Goal: Book appointment/travel/reservation

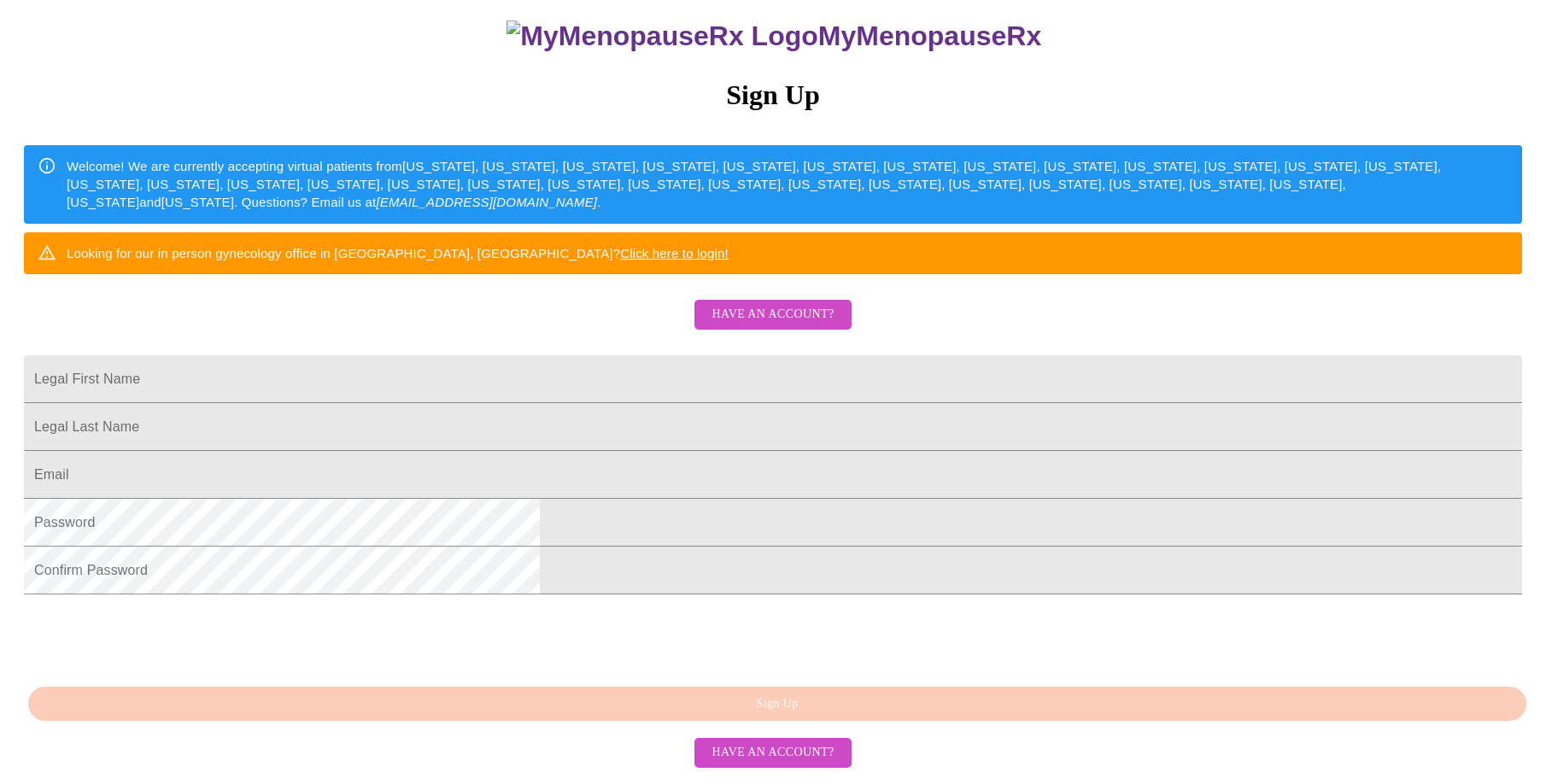
scroll to position [289, 0]
click at [547, 356] on input "Legal First Name" at bounding box center [773, 379] width 1498 height 48
type input "[PERSON_NAME]"
click at [568, 374] on input "Legal First Name" at bounding box center [773, 379] width 1498 height 48
type input "[PERSON_NAME]"
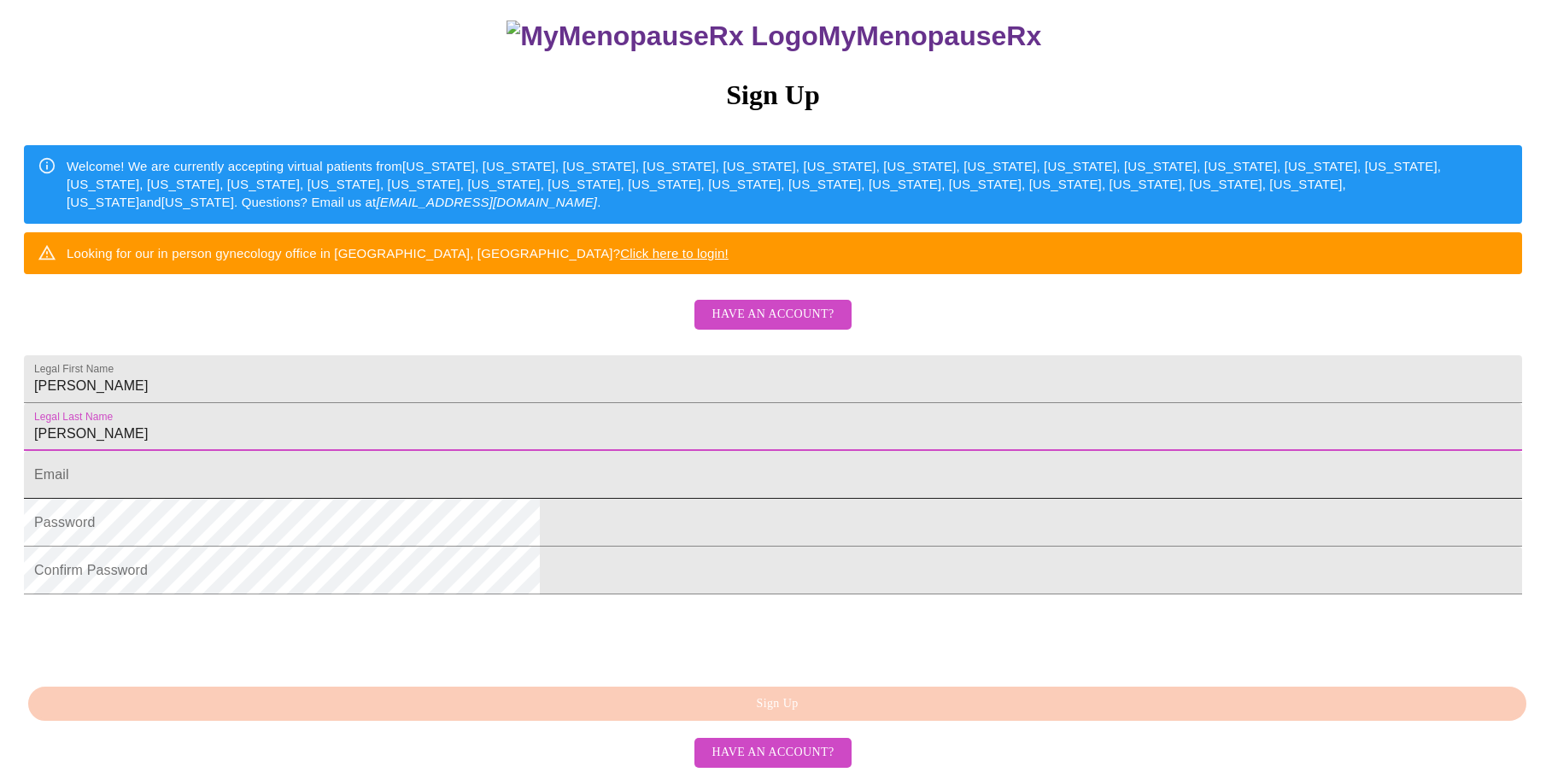
click at [573, 451] on input "Legal First Name" at bounding box center [773, 474] width 1498 height 48
type input "[EMAIL_ADDRESS][DOMAIN_NAME]"
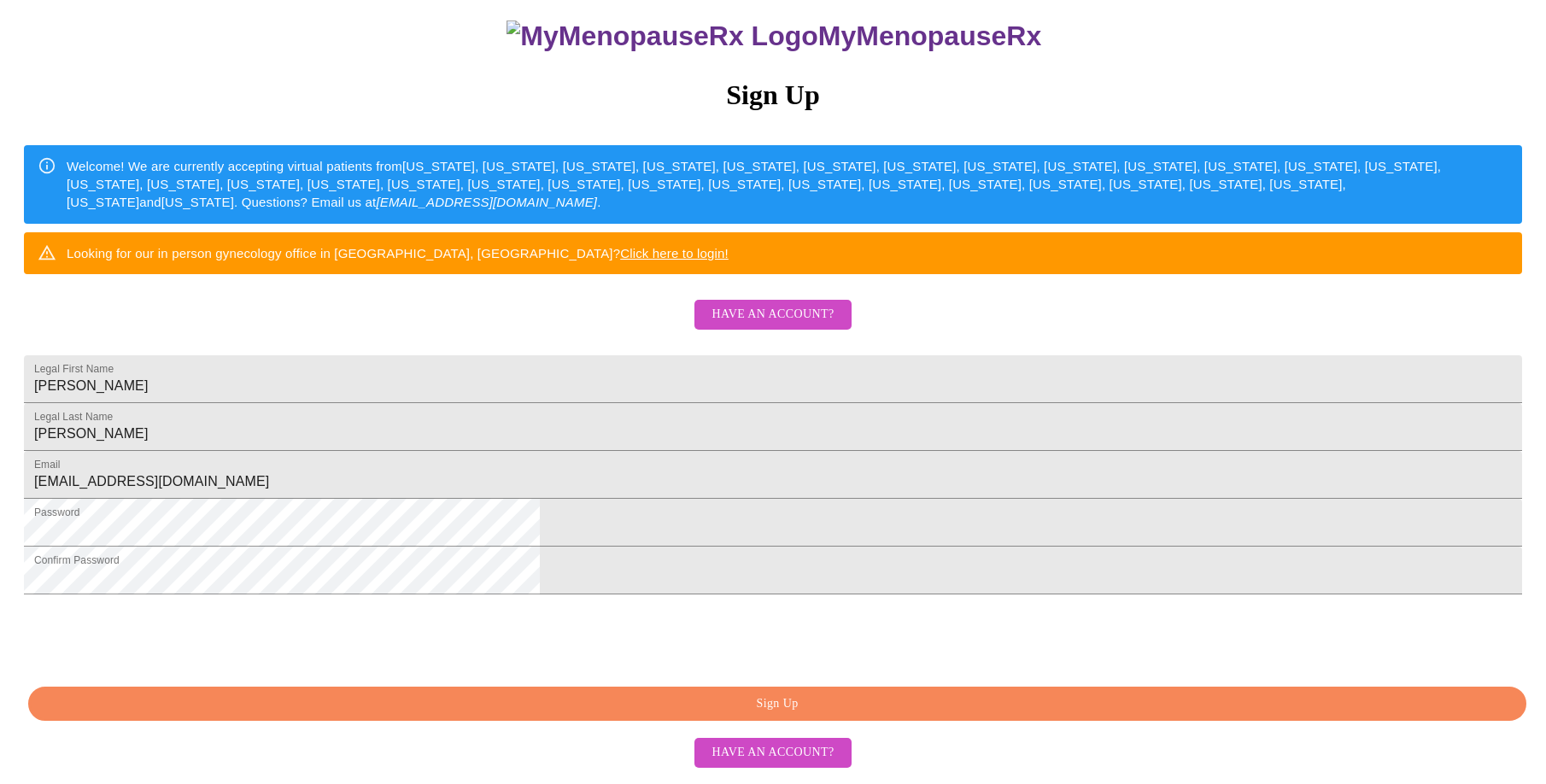
click at [855, 712] on span "Sign Up" at bounding box center [777, 704] width 1459 height 22
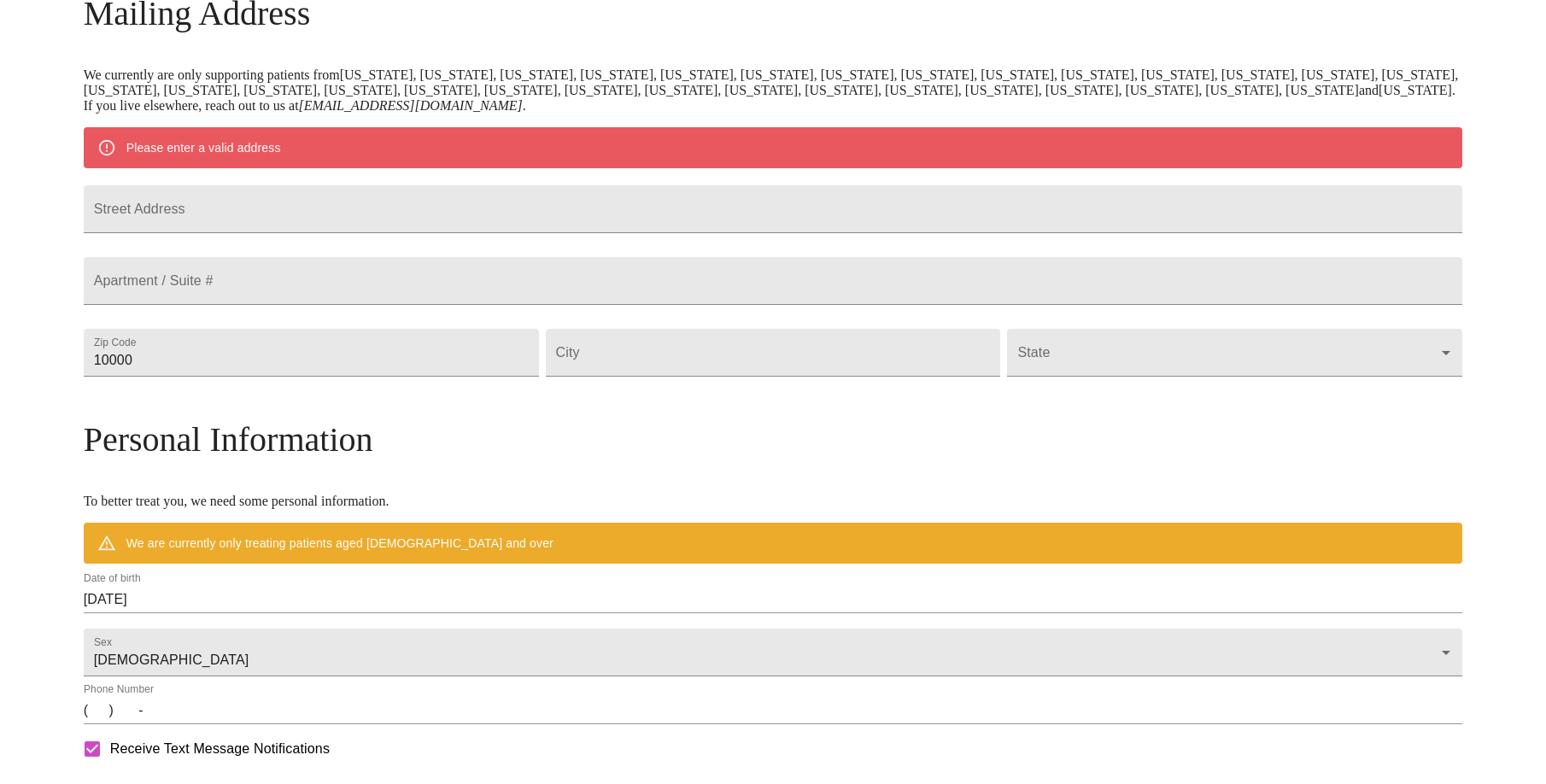
scroll to position [225, 0]
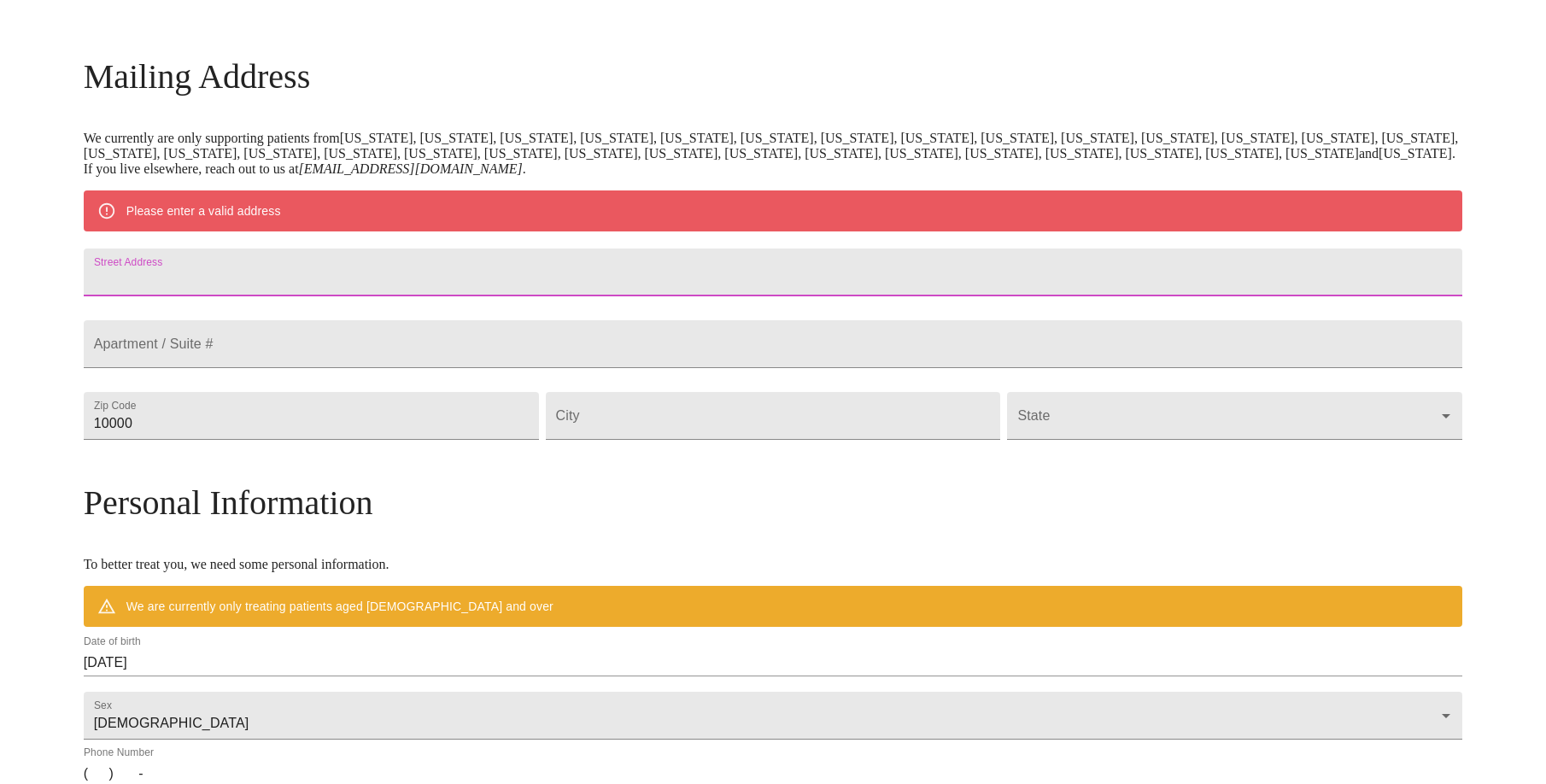
click at [496, 268] on input "Street Address" at bounding box center [773, 272] width 1379 height 48
type input "[STREET_ADDRESS]"
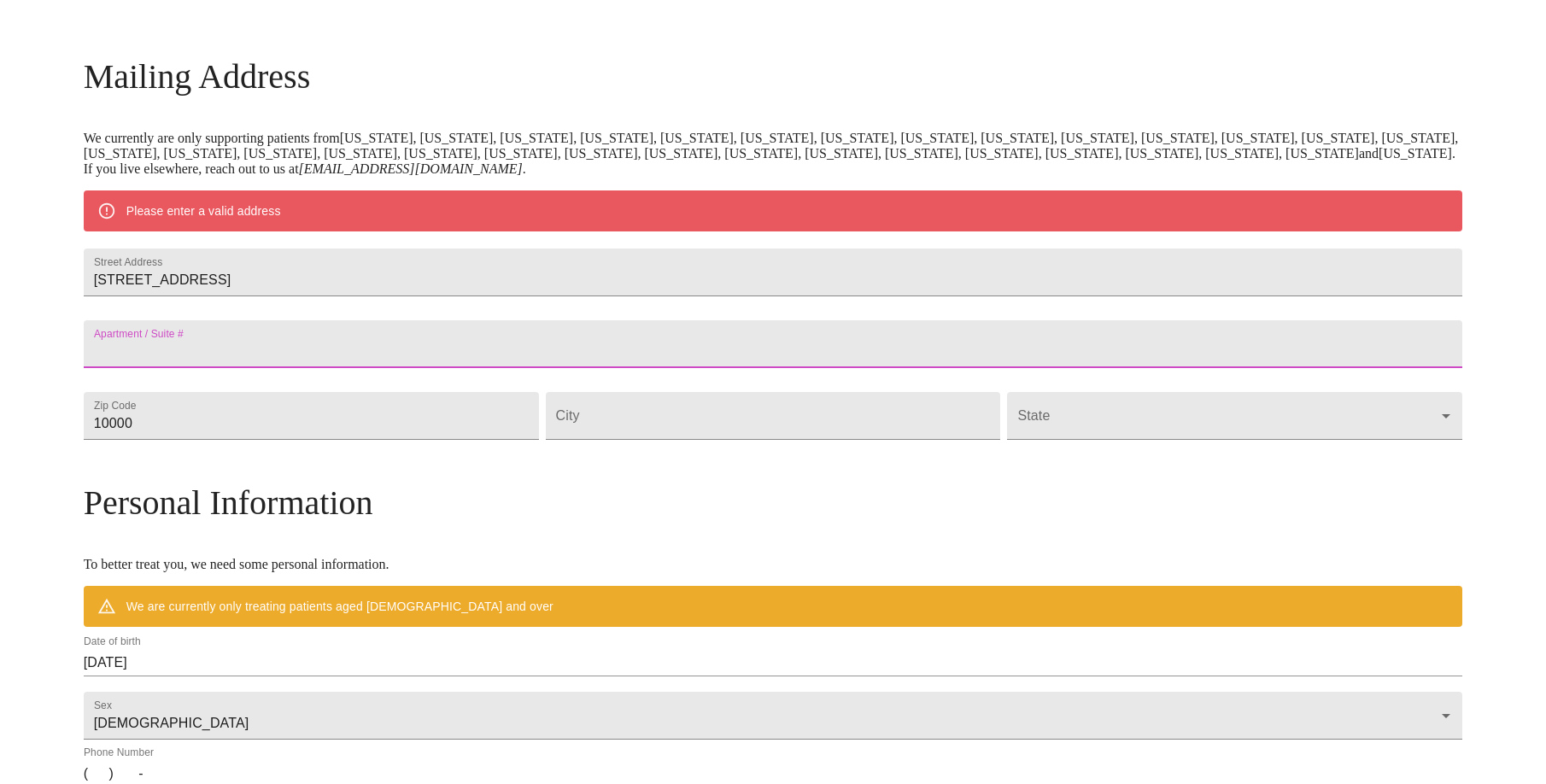
click at [528, 368] on input "Street Address" at bounding box center [773, 344] width 1379 height 48
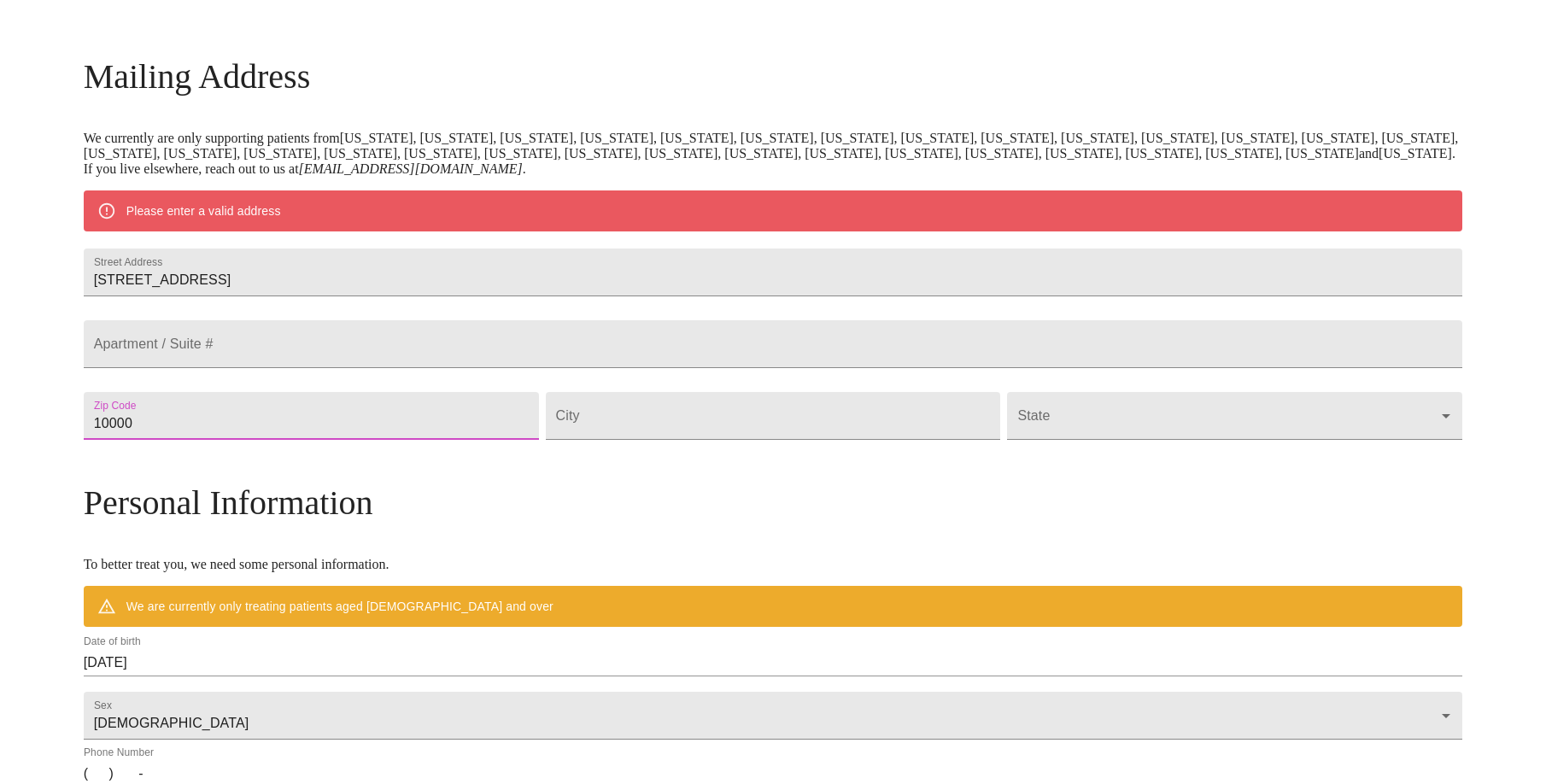
click at [317, 439] on input "10000" at bounding box center [312, 415] width 456 height 48
drag, startPoint x: 309, startPoint y: 466, endPoint x: 242, endPoint y: 465, distance: 67.0
click at [242, 465] on div "MyMenopauseRx Welcome to MyMenopauseRx Since it's your first time here, you'll …" at bounding box center [773, 446] width 1379 height 1331
type input "60084"
click at [690, 439] on input "Street Address" at bounding box center [773, 415] width 456 height 48
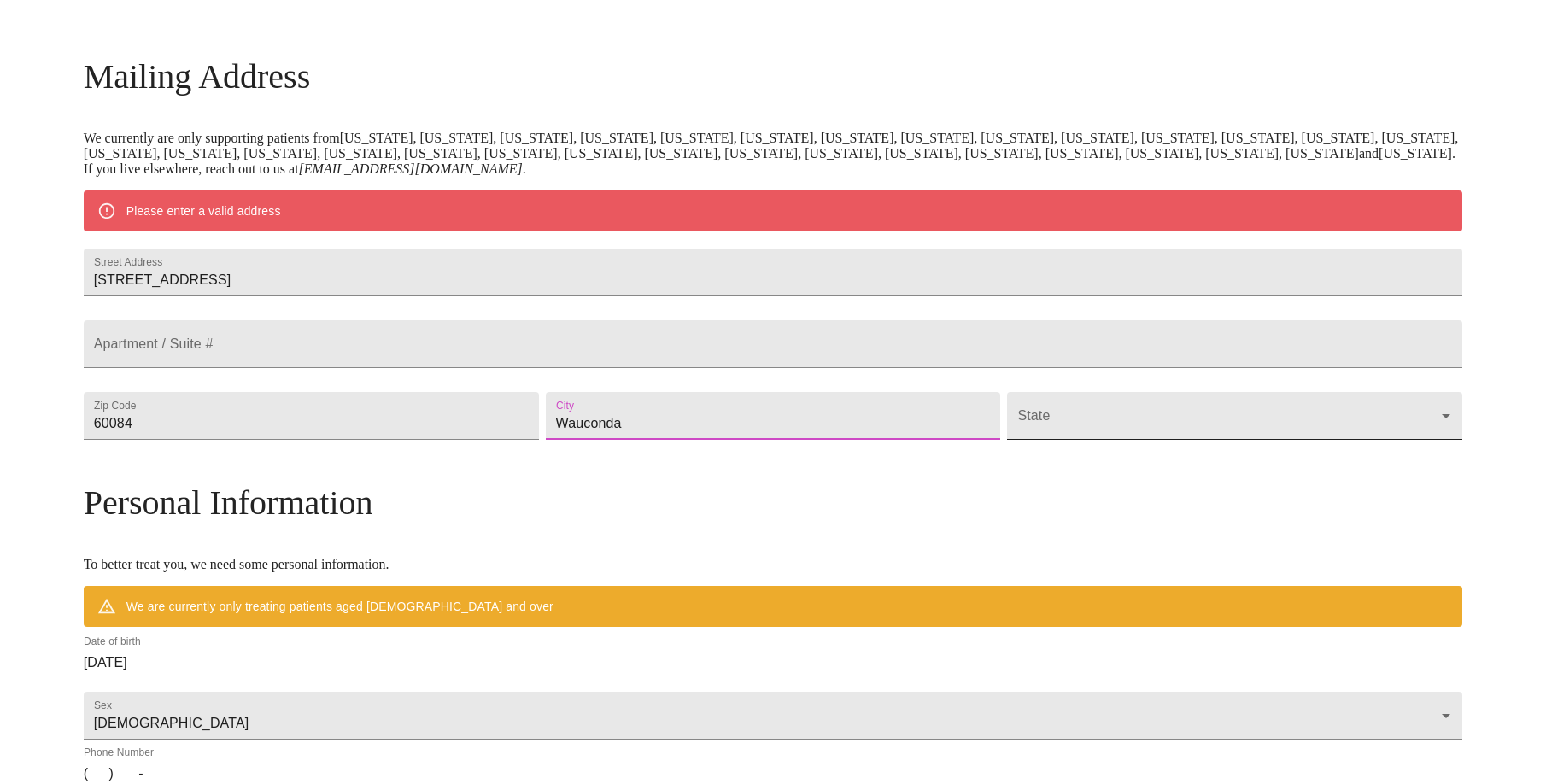
type input "Wauconda"
click at [1039, 463] on body "MyMenopauseRx Welcome to MyMenopauseRx Since it's your first time here, you'll …" at bounding box center [773, 446] width 1532 height 1331
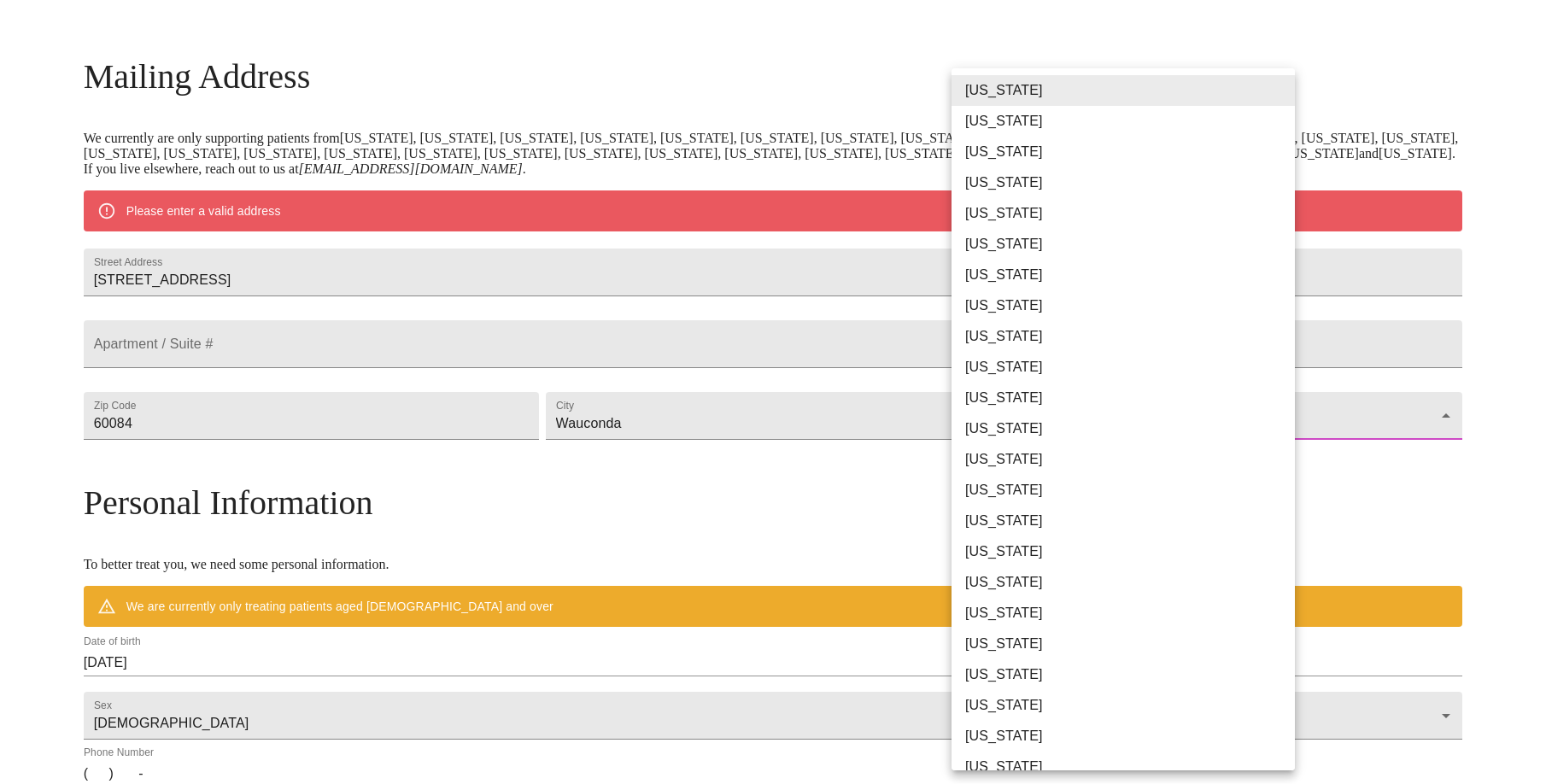
click at [1039, 463] on li "[US_STATE]" at bounding box center [1123, 459] width 343 height 31
type input "[US_STATE]"
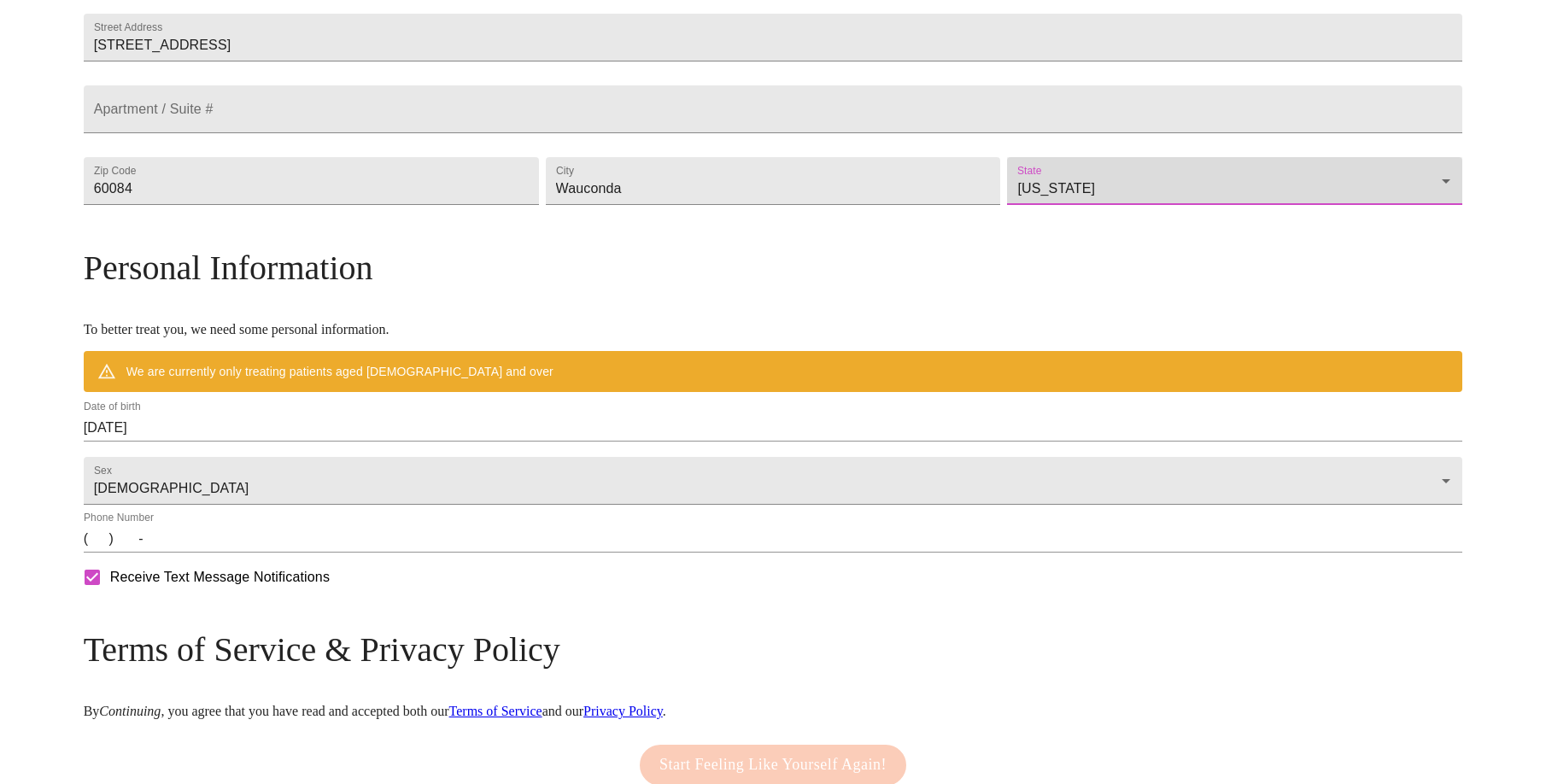
scroll to position [411, 0]
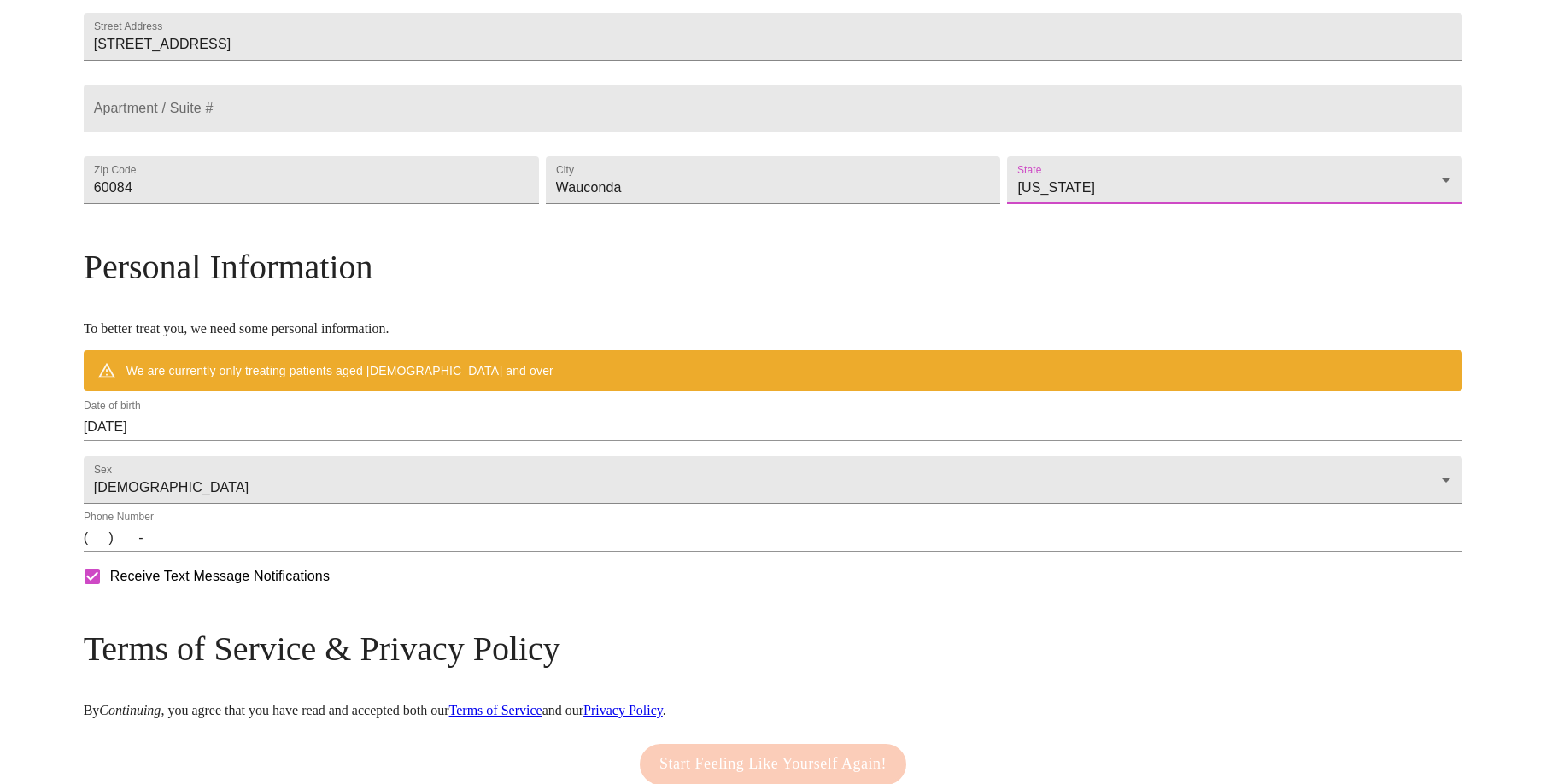
click at [291, 440] on input "[DATE]" at bounding box center [773, 427] width 1379 height 27
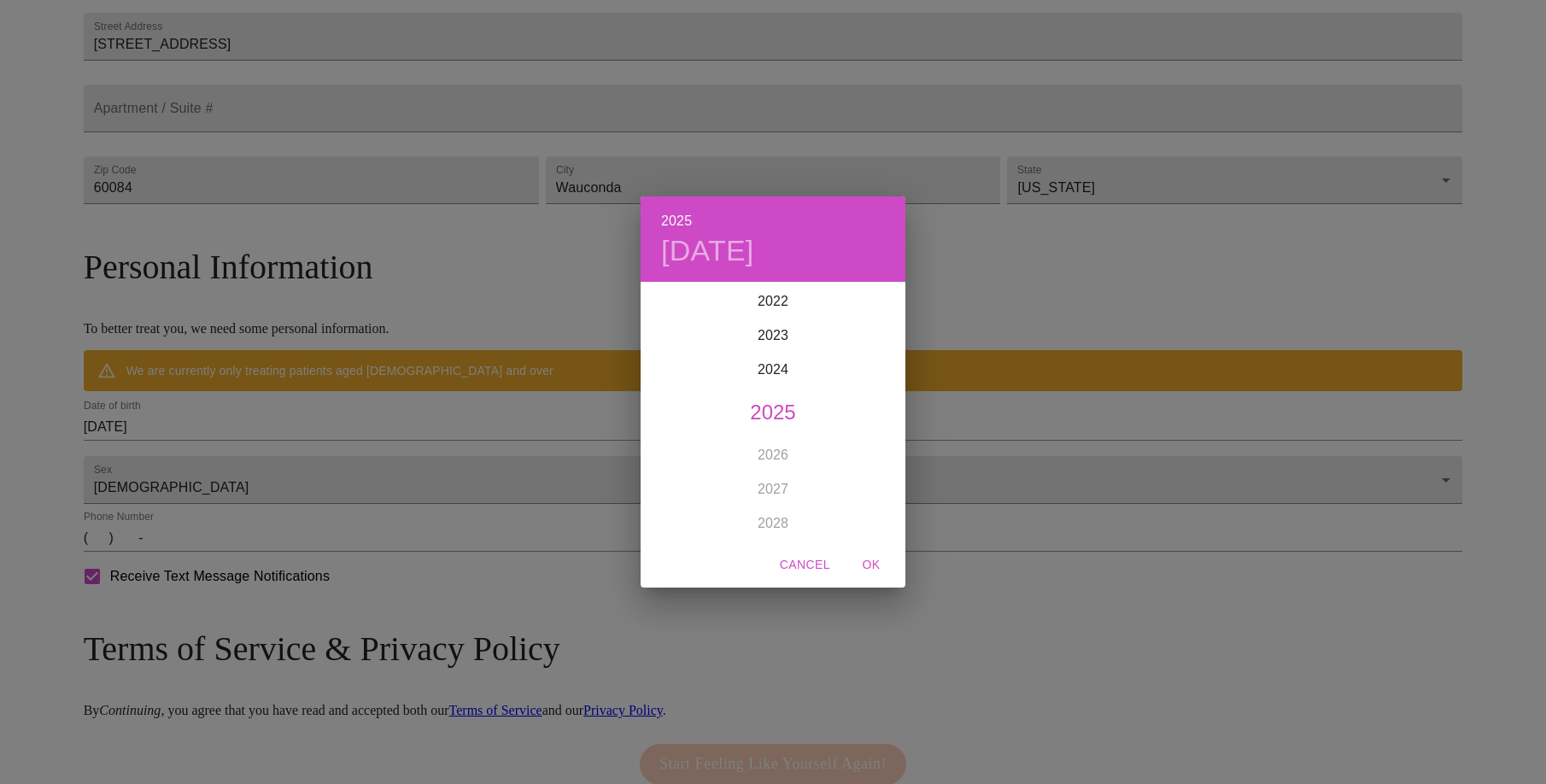
scroll to position [3957, 0]
click at [699, 244] on h4 "[DATE]" at bounding box center [707, 251] width 93 height 36
click at [660, 306] on icon "button" at bounding box center [661, 306] width 21 height 21
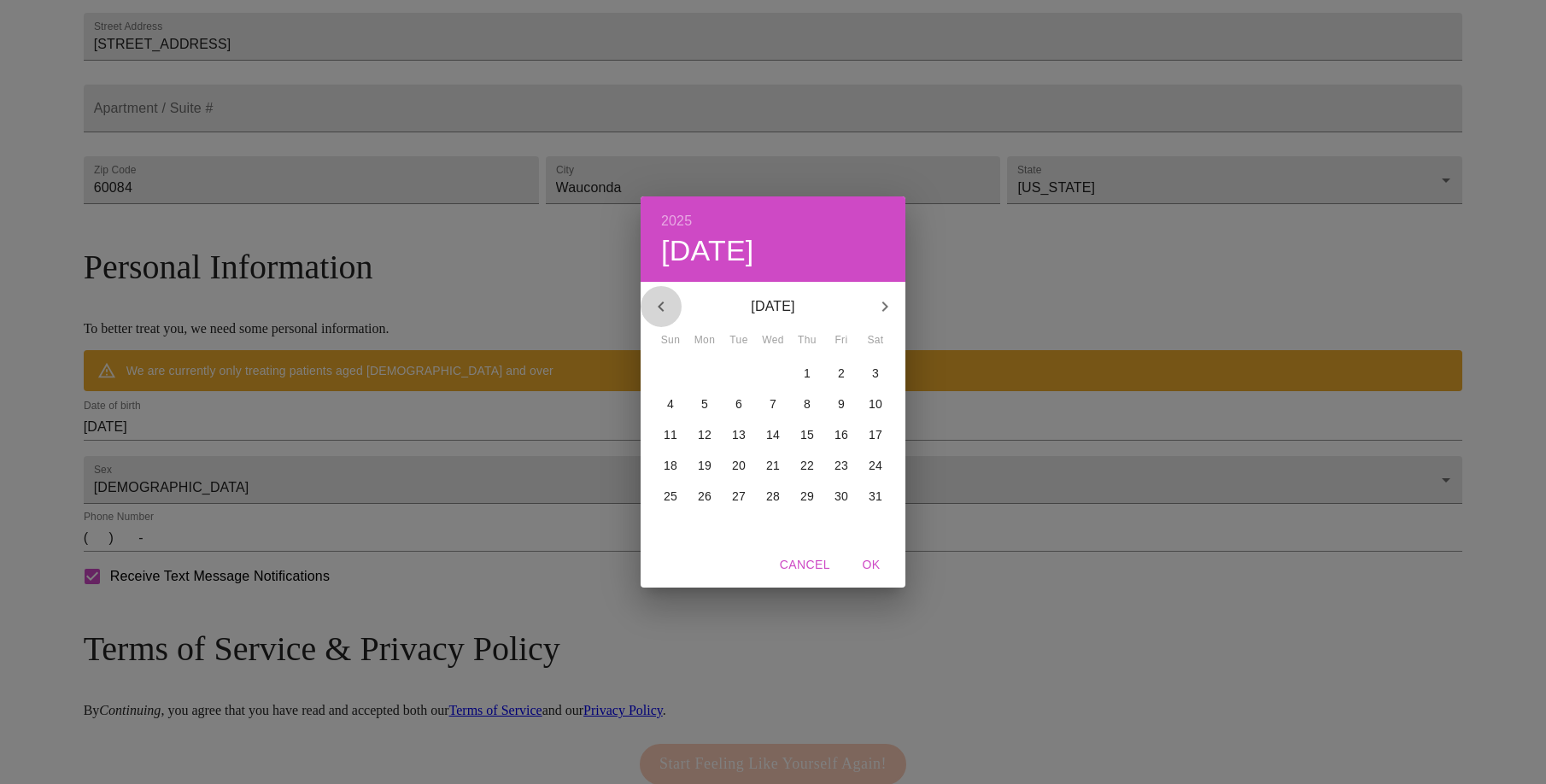
click at [660, 306] on icon "button" at bounding box center [661, 306] width 21 height 21
click at [330, 460] on div "2025 Sat, Aug [DATE] Mon Tue Wed Thu Fri Sat 23 24 25 26 27 28 1 2 3 4 5 6 7 8 …" at bounding box center [773, 392] width 1546 height 784
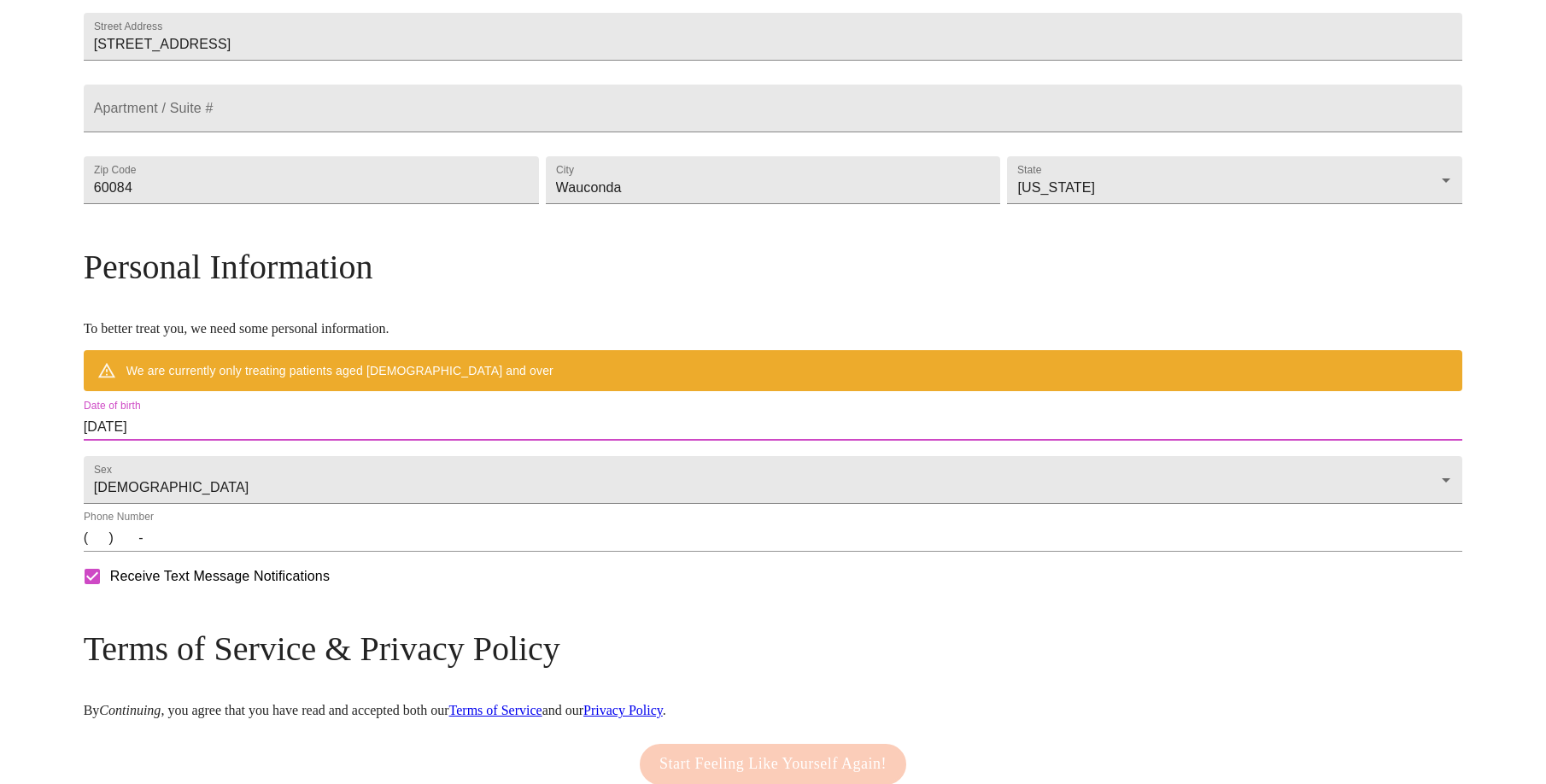
drag, startPoint x: 327, startPoint y: 462, endPoint x: 297, endPoint y: 465, distance: 30.1
click at [297, 440] on input "[DATE]" at bounding box center [773, 427] width 1379 height 27
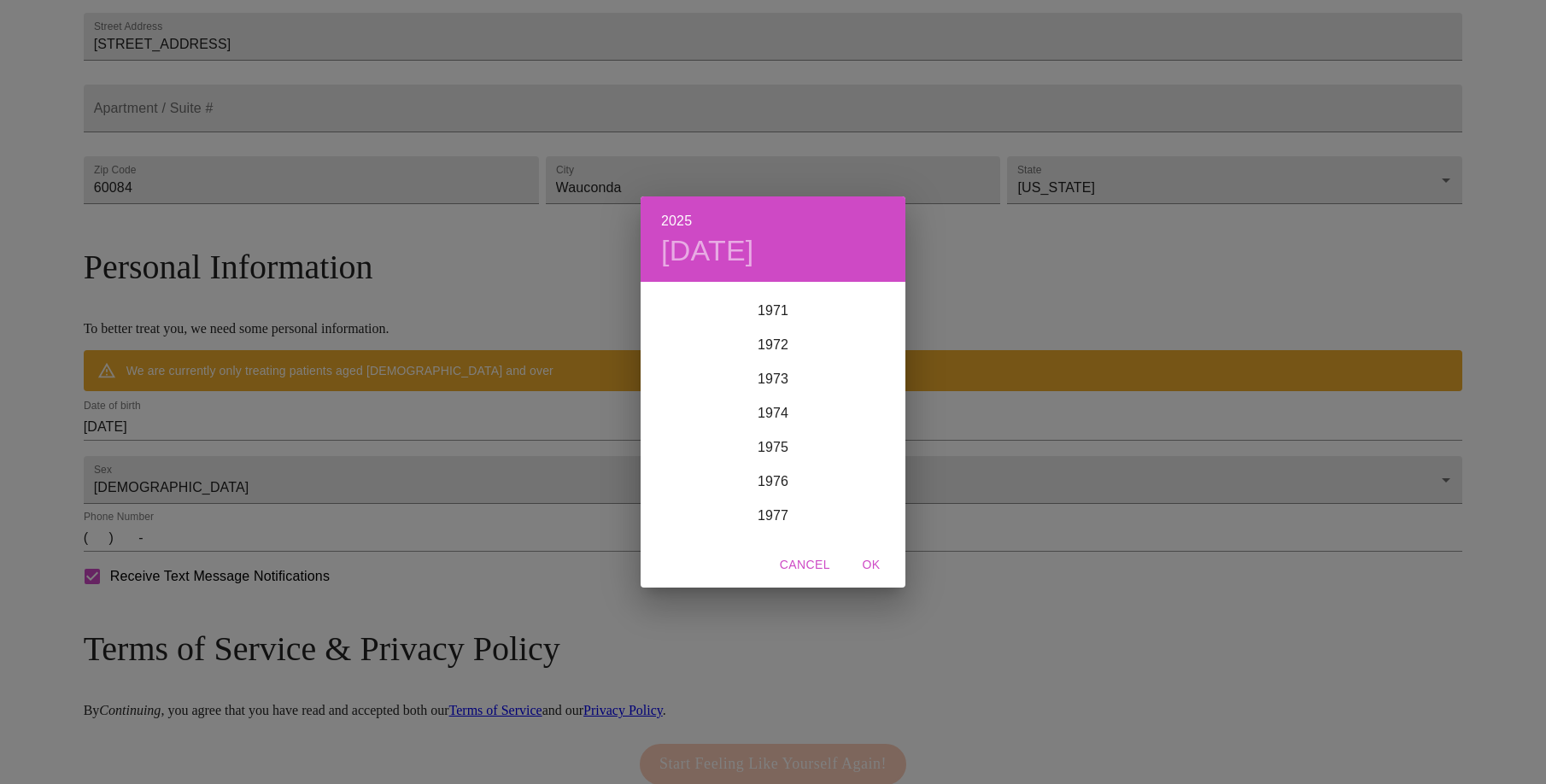
scroll to position [2420, 0]
click at [788, 300] on div "1970" at bounding box center [773, 307] width 265 height 34
click at [773, 310] on div "Feb" at bounding box center [773, 316] width 88 height 64
click at [777, 370] on span "4" at bounding box center [773, 373] width 31 height 17
click at [872, 561] on span "OK" at bounding box center [872, 565] width 41 height 22
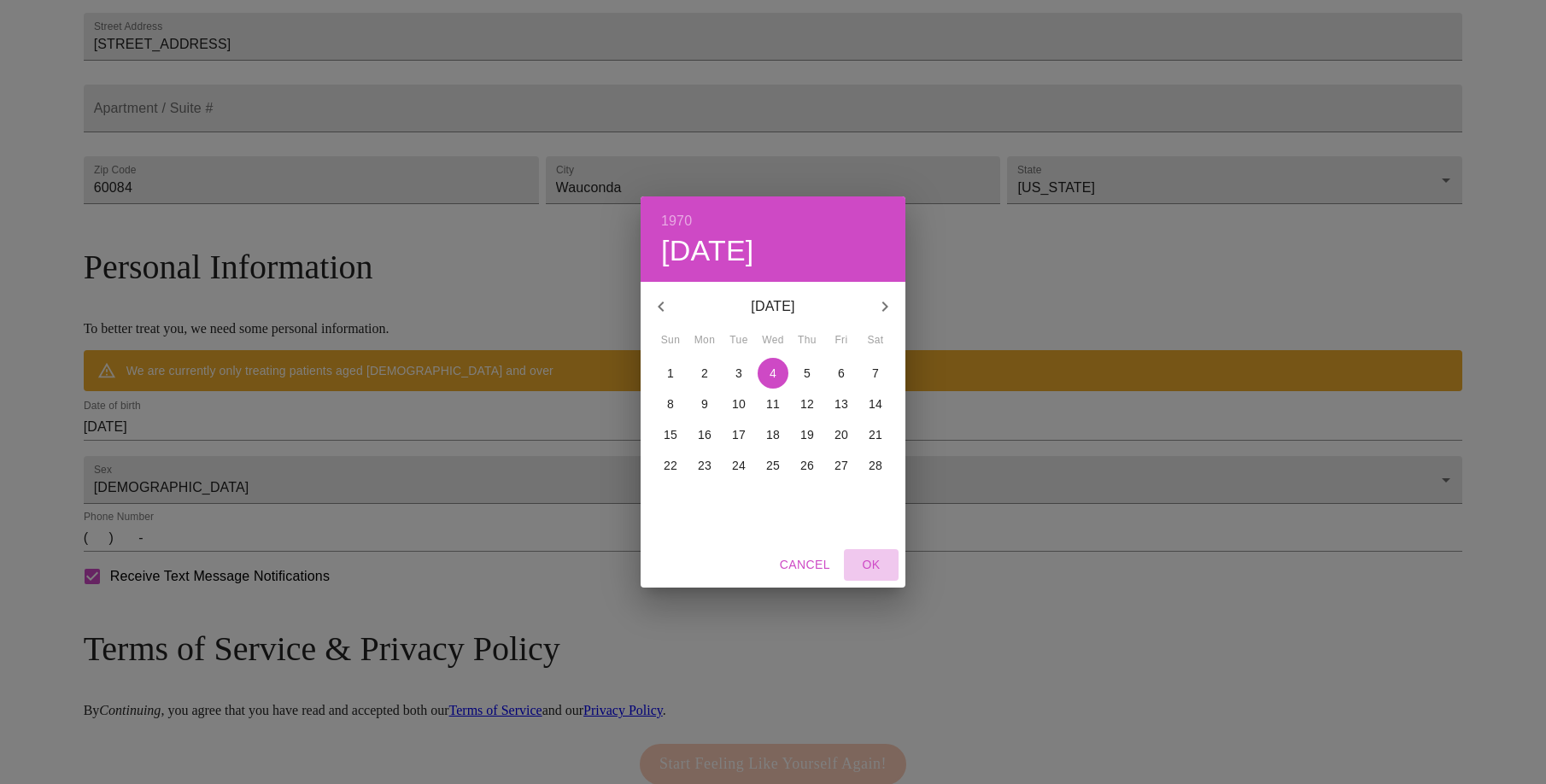
type input "[DATE]"
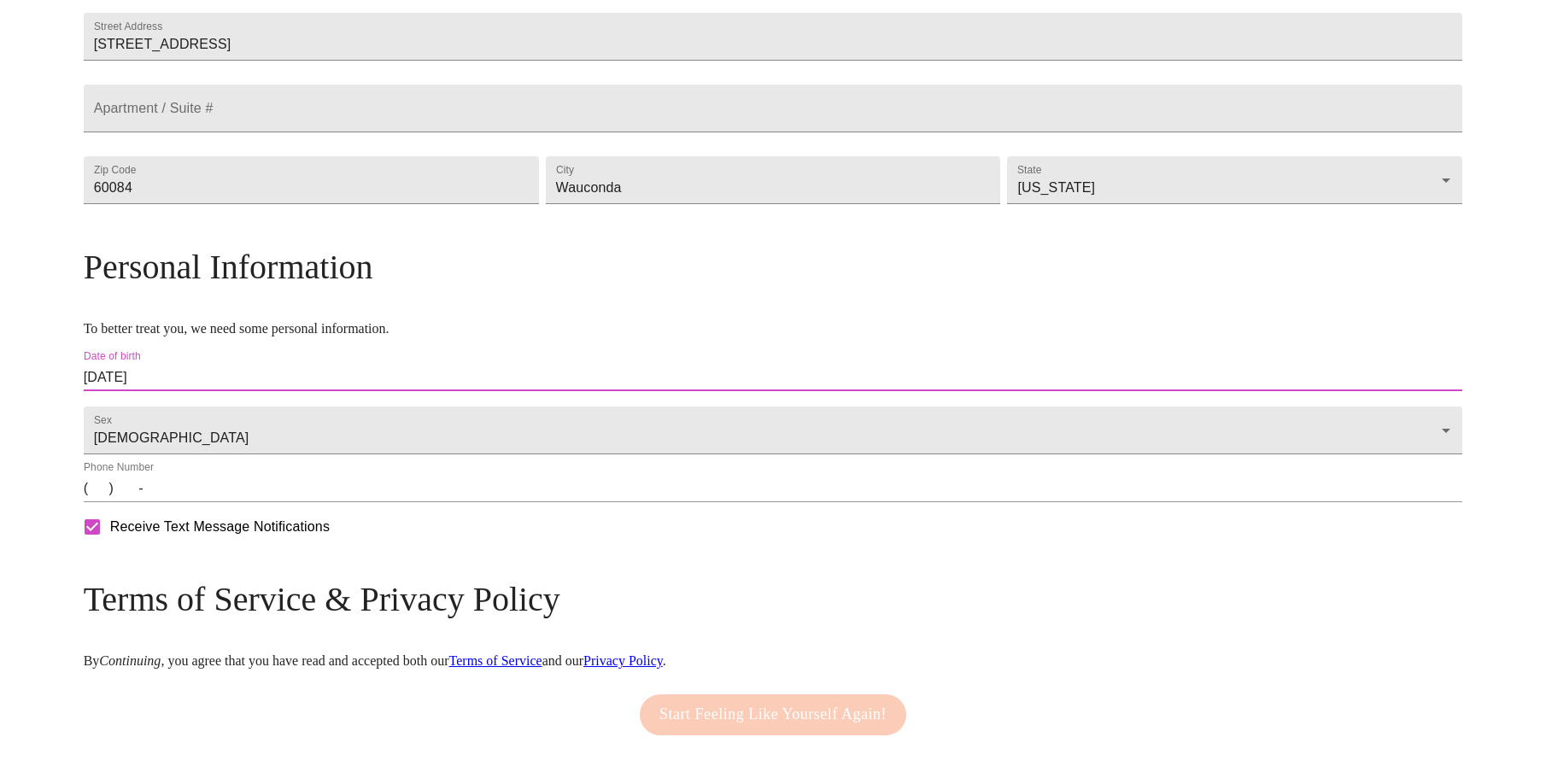
click at [266, 502] on input "(   )    -" at bounding box center [773, 488] width 1379 height 27
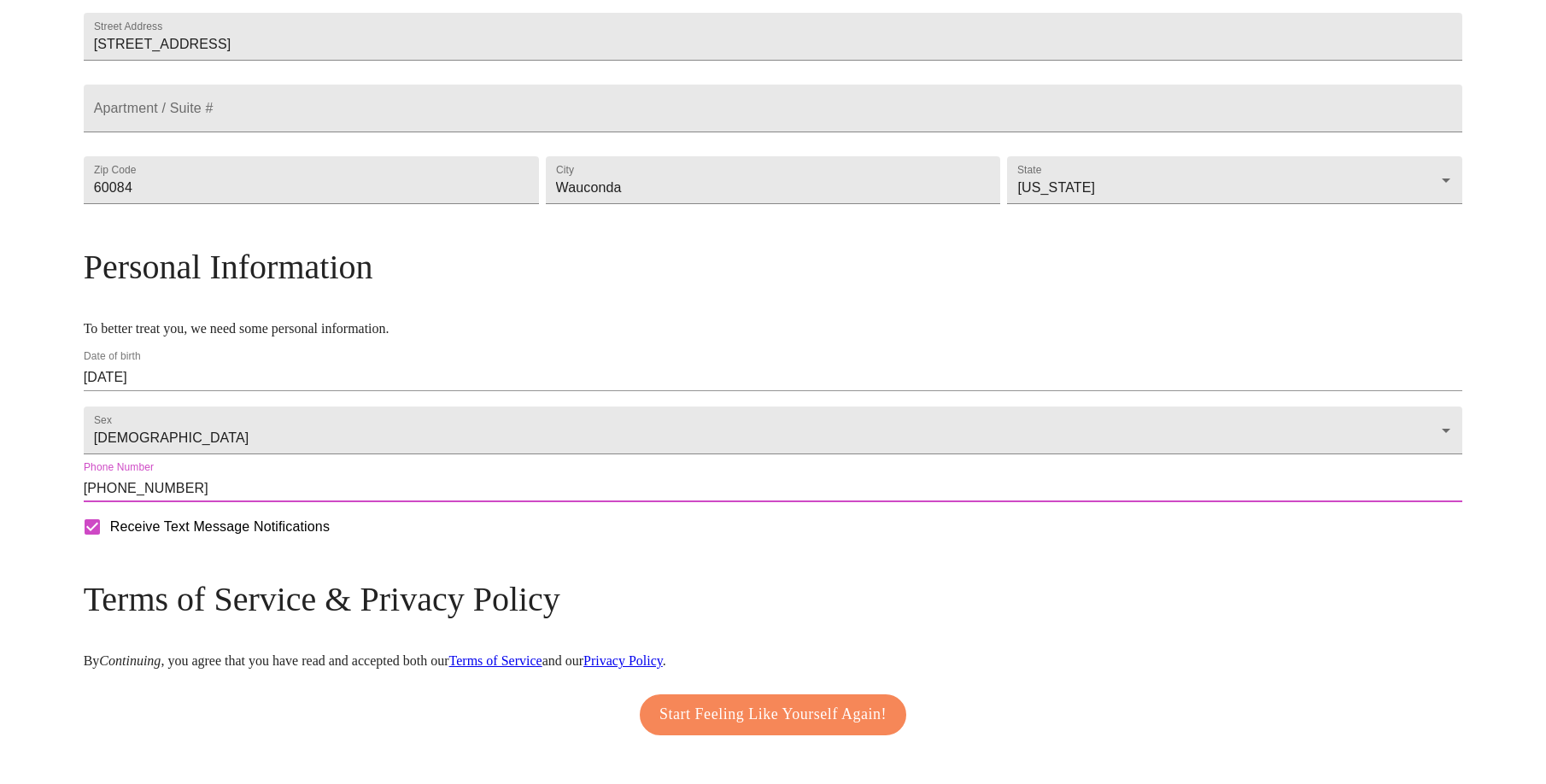
type input "[PHONE_NUMBER]"
click at [845, 728] on span "Start Feeling Like Yourself Again!" at bounding box center [773, 715] width 227 height 27
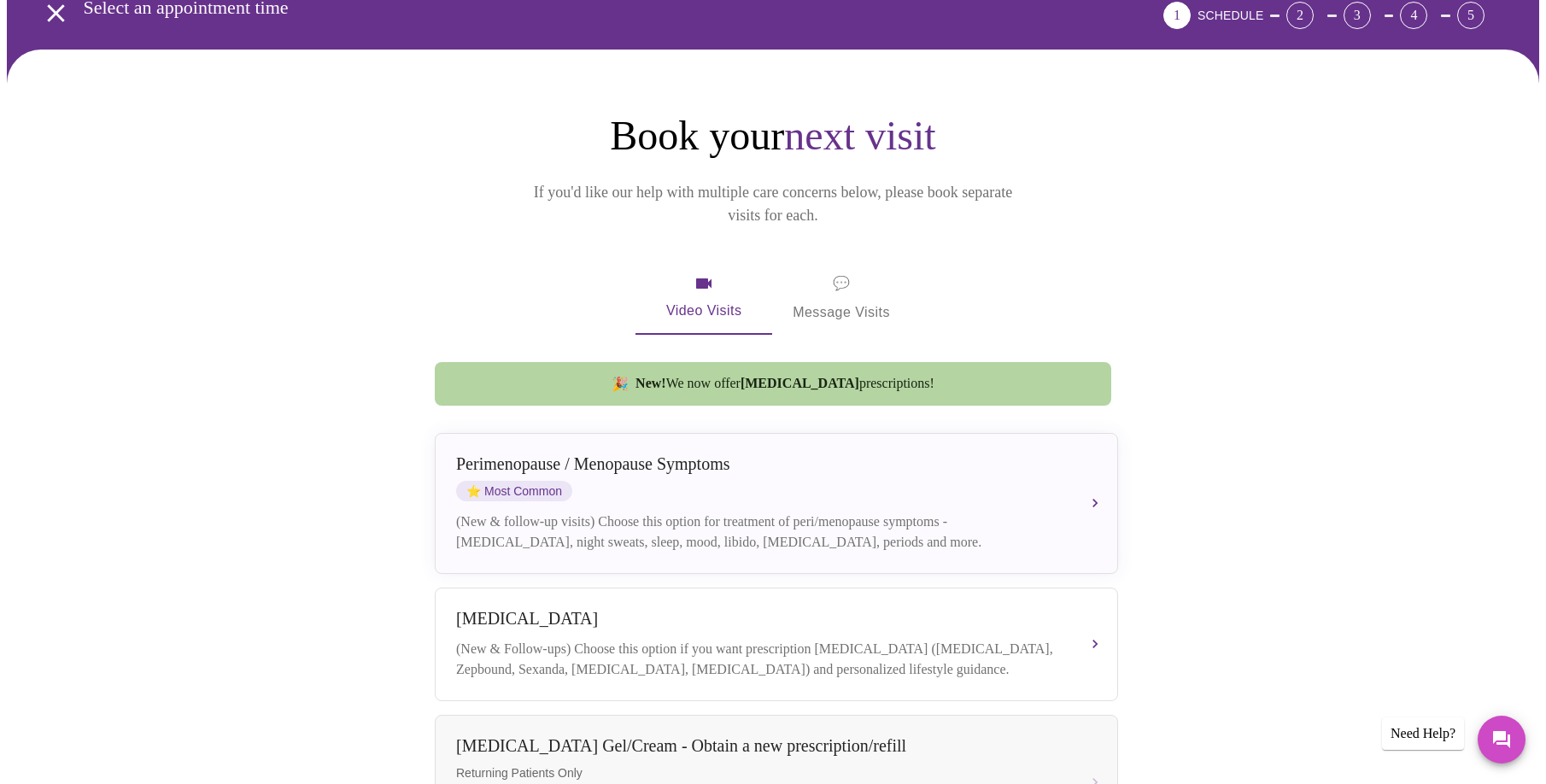
scroll to position [151, 0]
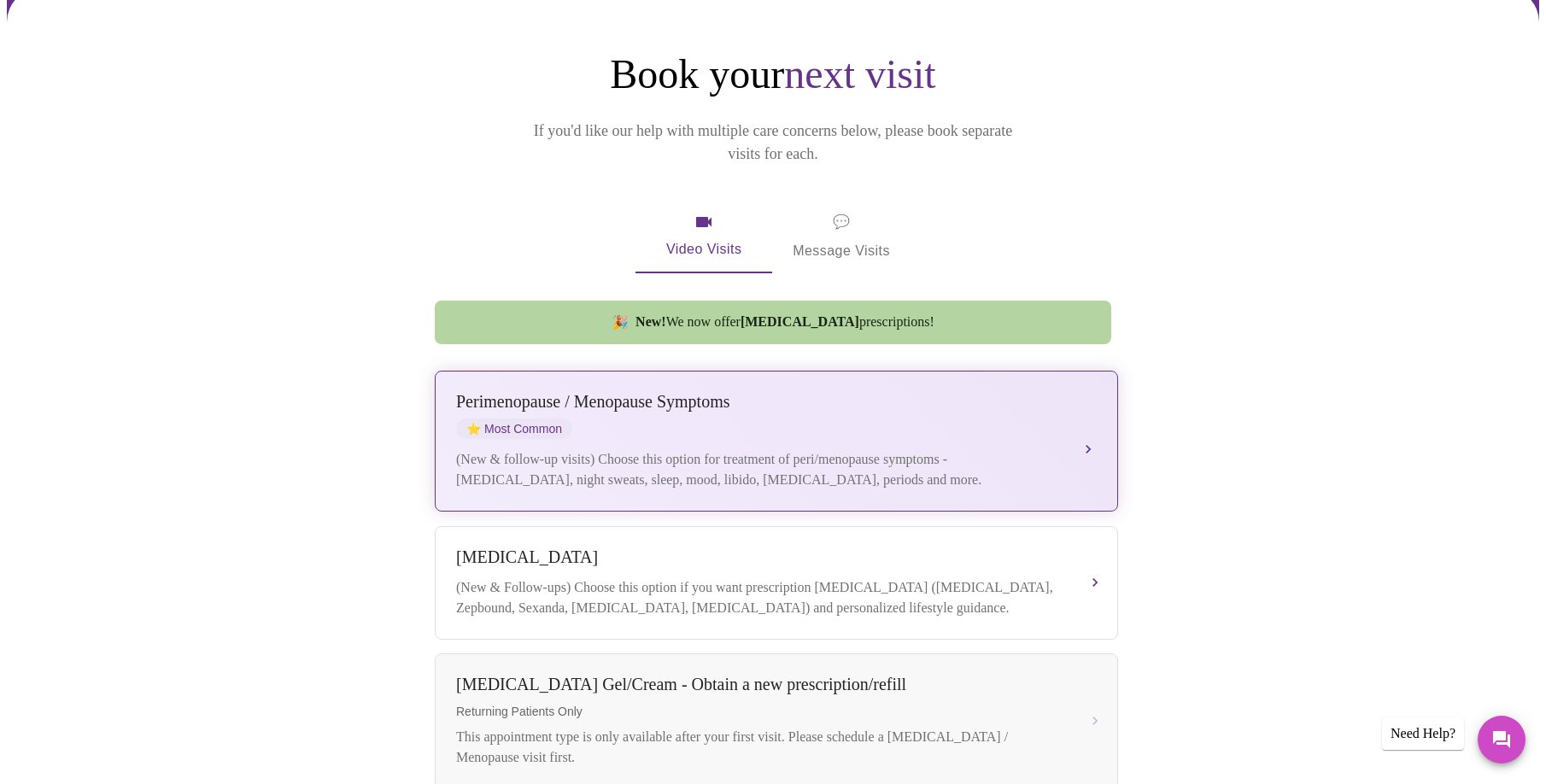
click at [811, 392] on div "Perimenopause / Menopause Symptoms" at bounding box center [759, 401] width 606 height 20
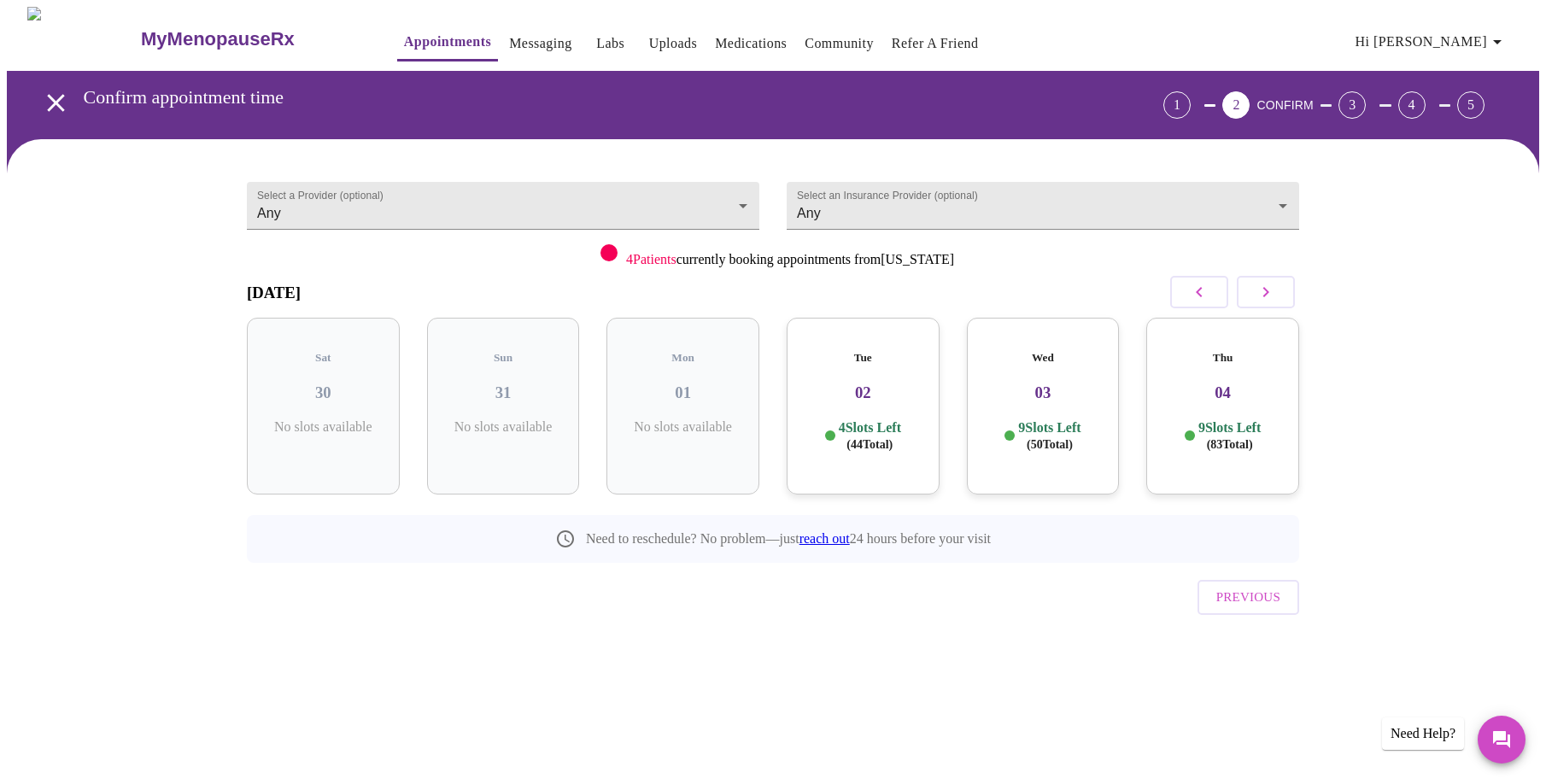
click at [887, 383] on h3 "02" at bounding box center [863, 392] width 125 height 19
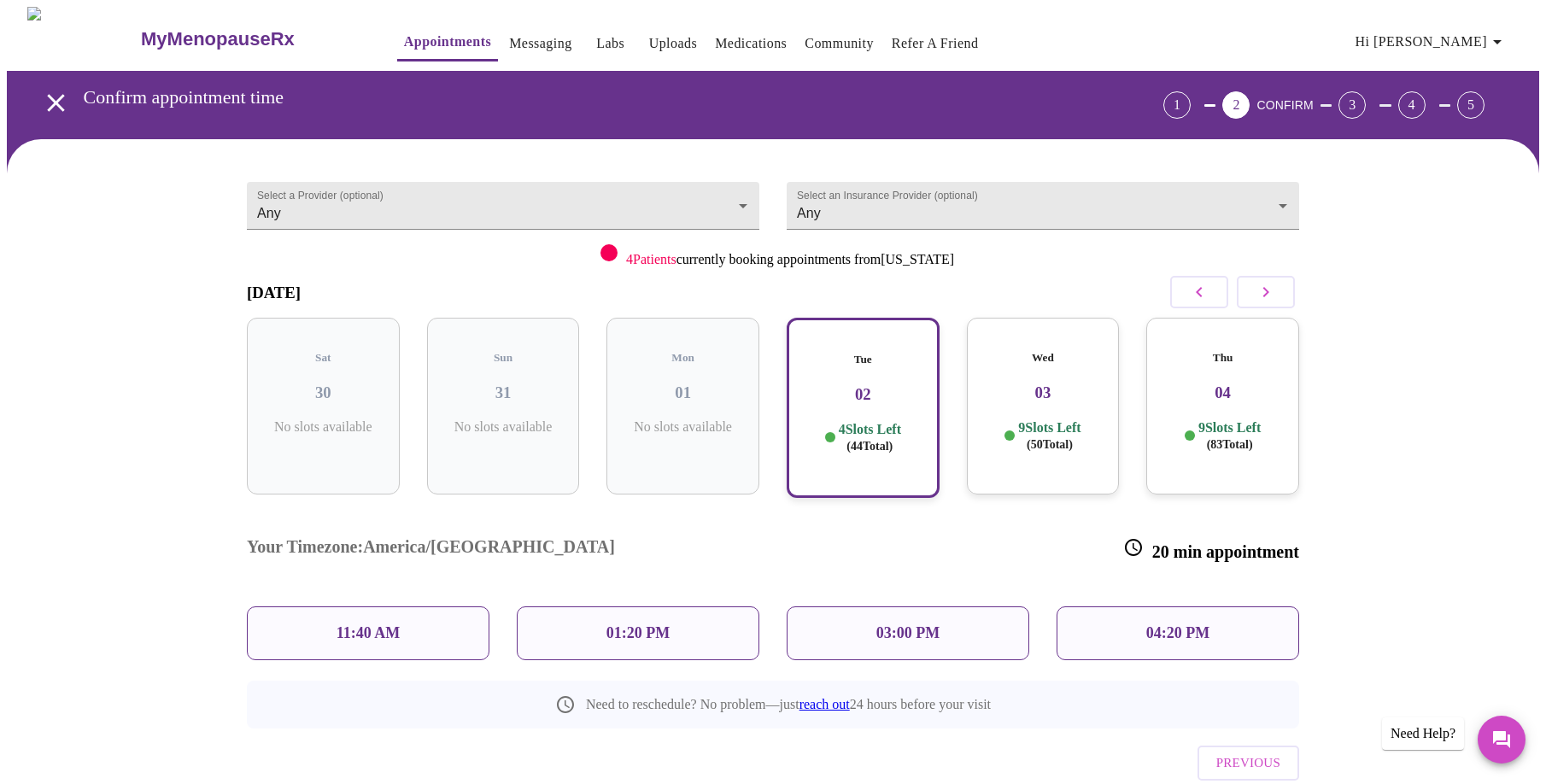
click at [1237, 606] on div "04:20 PM" at bounding box center [1177, 633] width 242 height 54
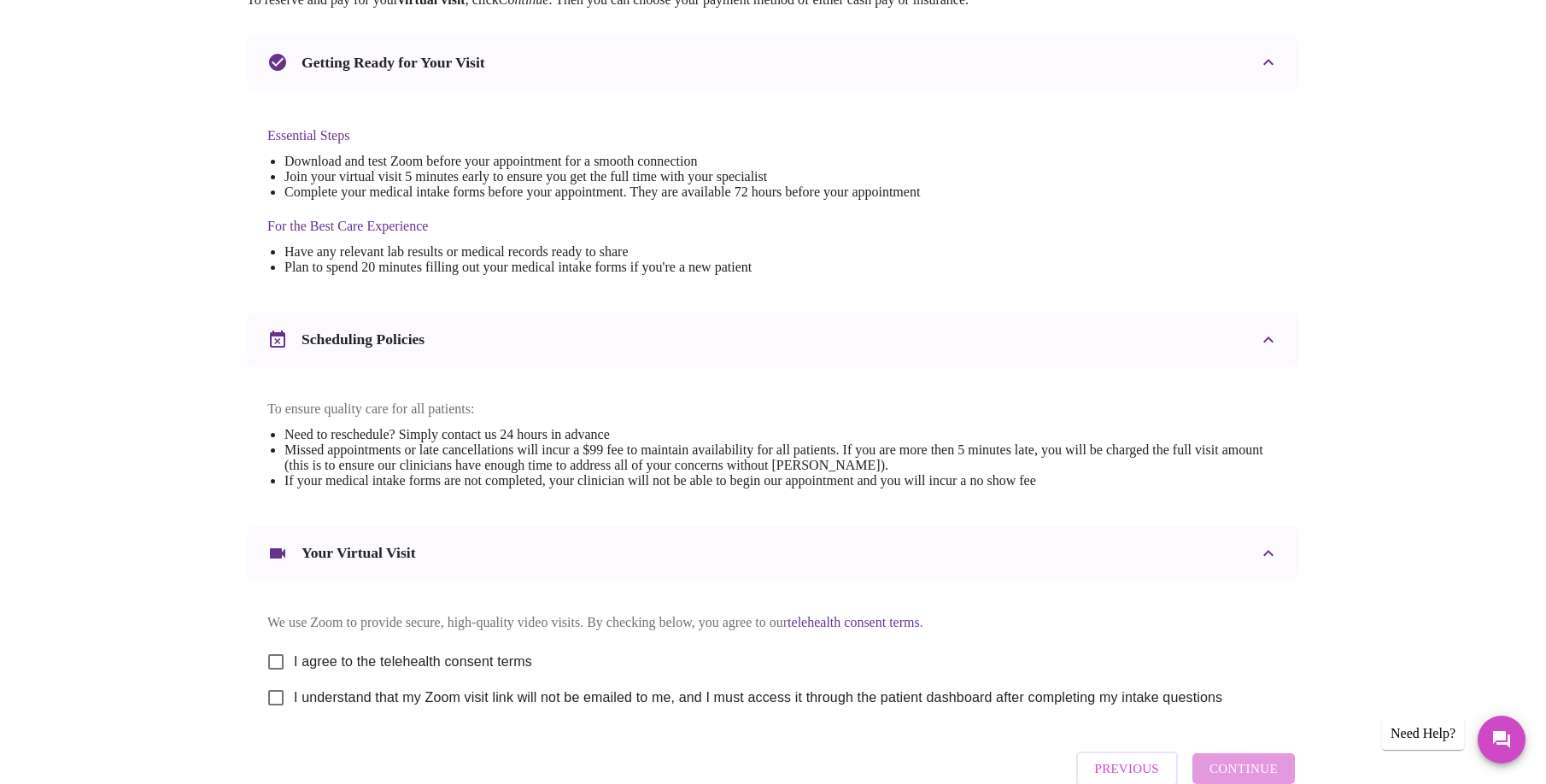
scroll to position [454, 0]
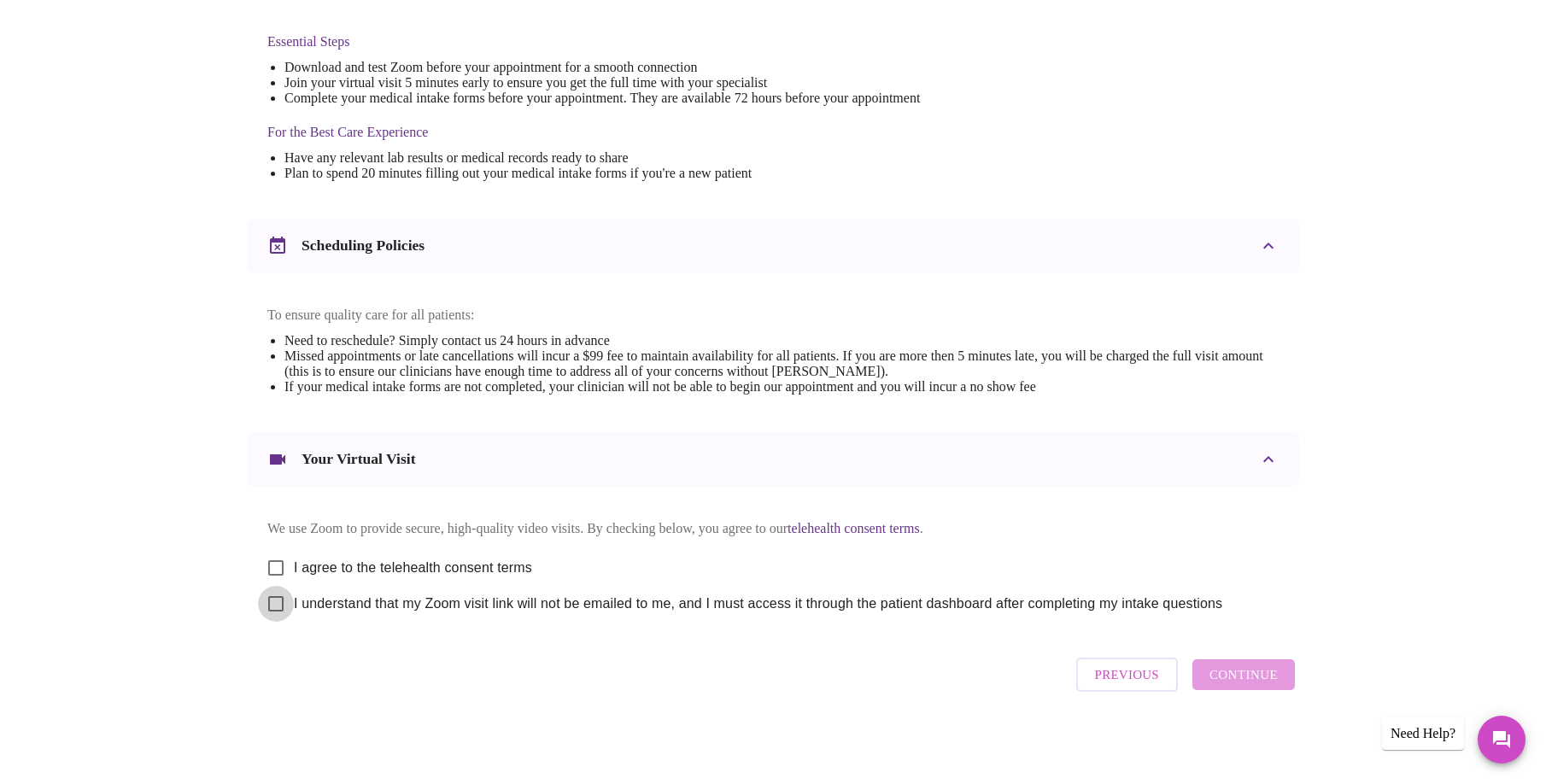
click at [269, 607] on input "I understand that my Zoom visit link will not be emailed to me, and I must acce…" at bounding box center [276, 604] width 36 height 36
checkbox input "true"
click at [270, 565] on input "I agree to the telehealth consent terms" at bounding box center [276, 568] width 36 height 36
checkbox input "true"
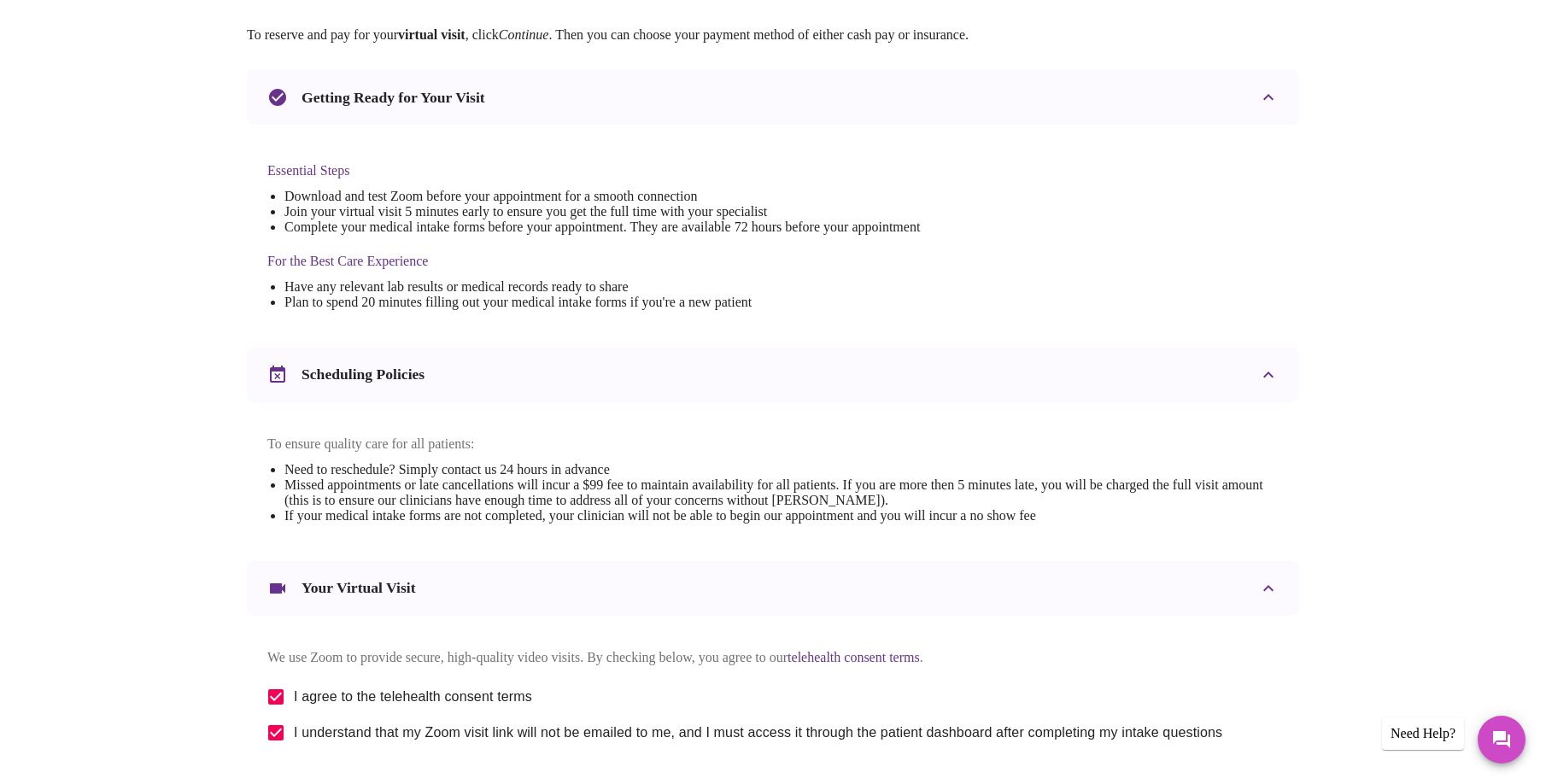
scroll to position [381, 0]
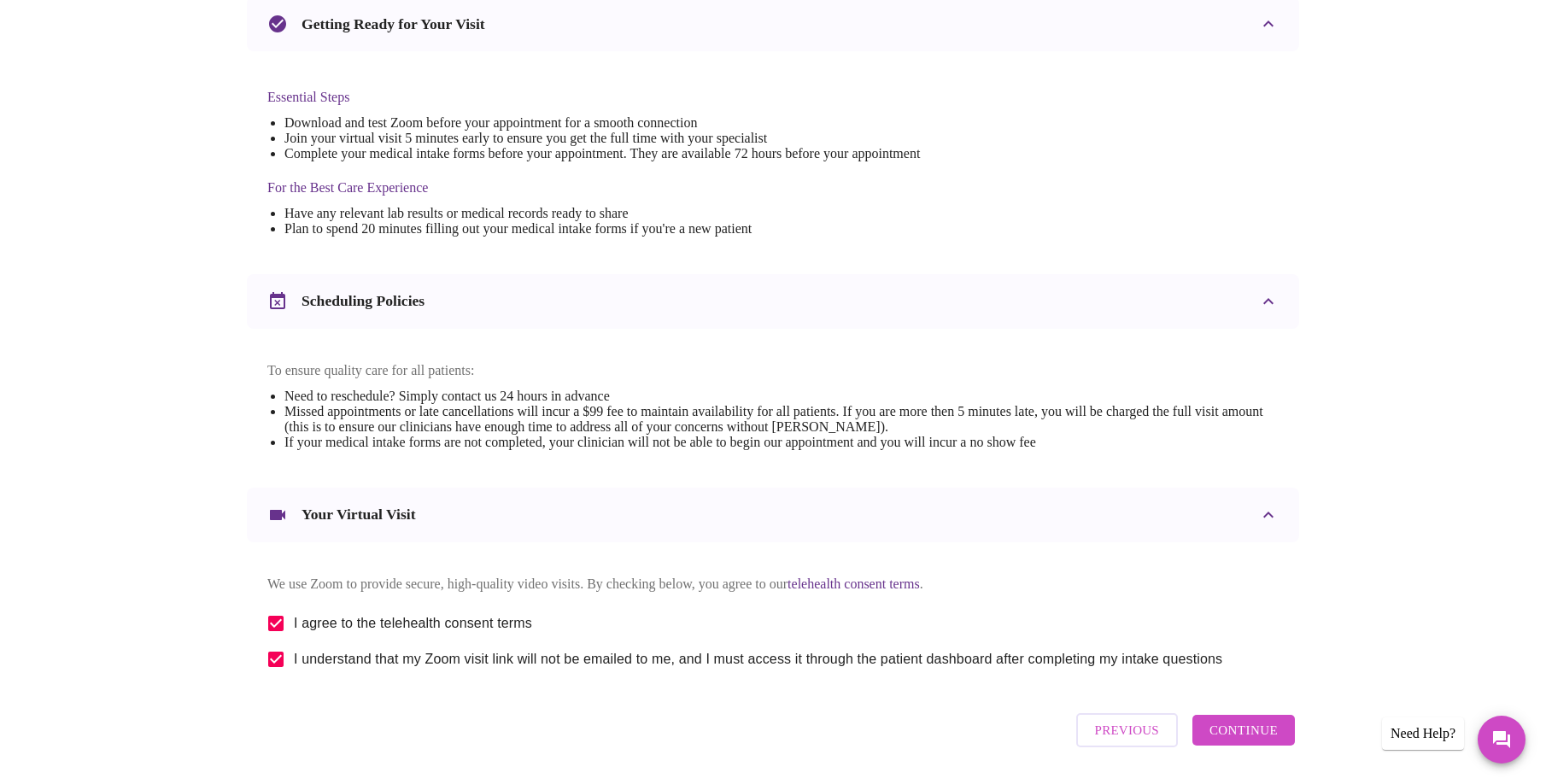
click at [1223, 741] on span "Continue" at bounding box center [1243, 730] width 68 height 23
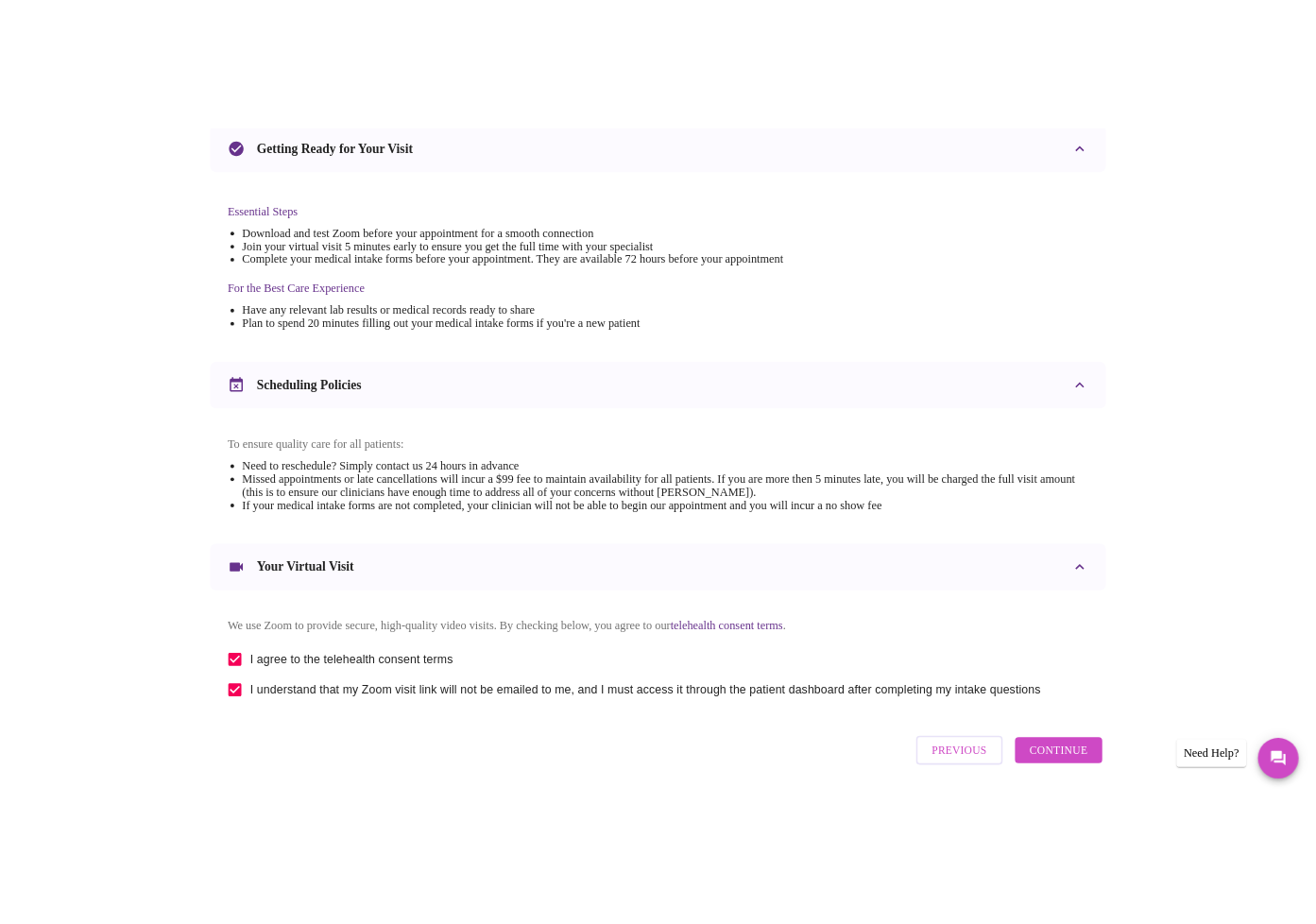
scroll to position [0, 0]
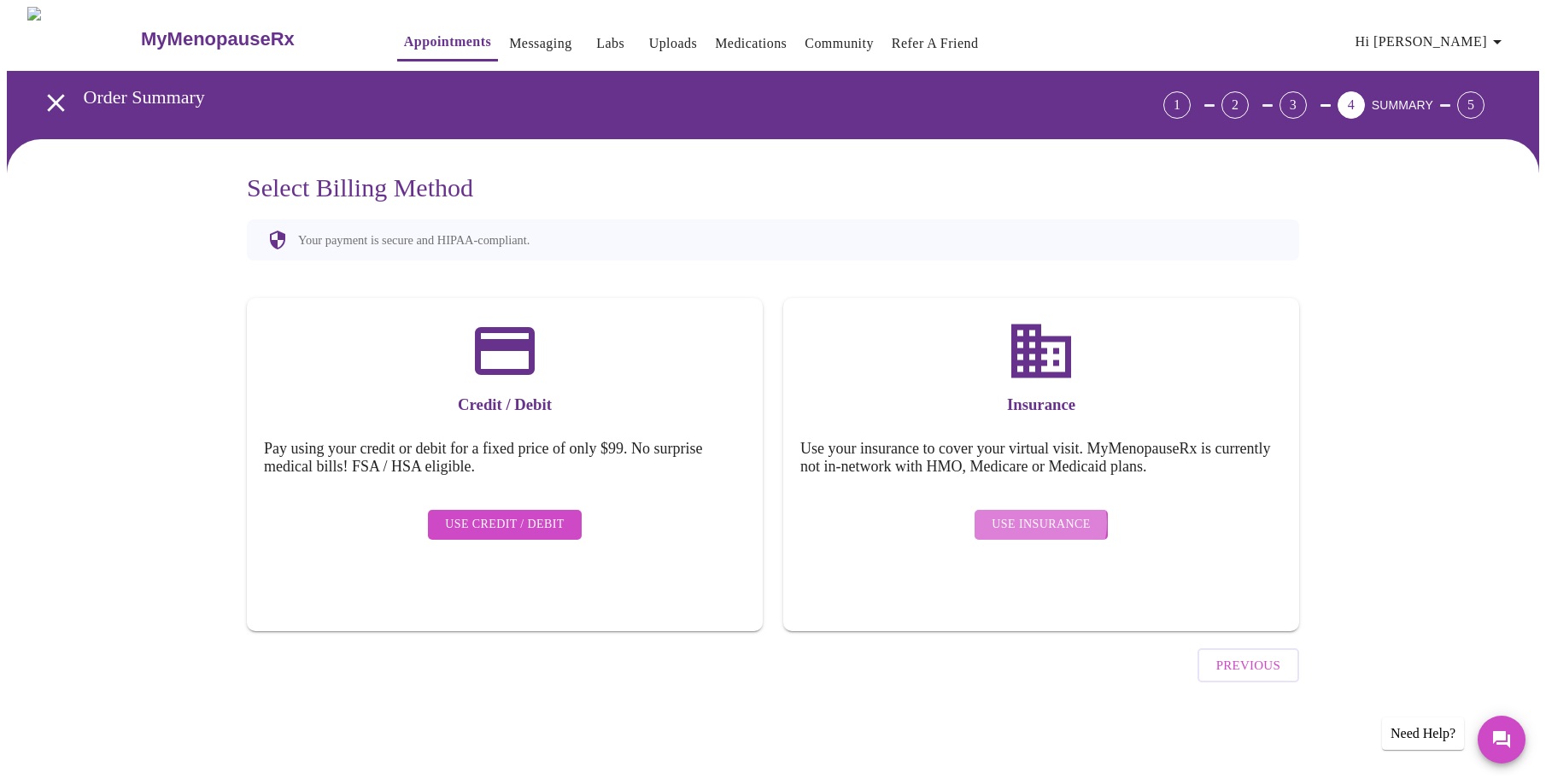
click at [1037, 514] on span "Use Insurance" at bounding box center [1040, 525] width 98 height 22
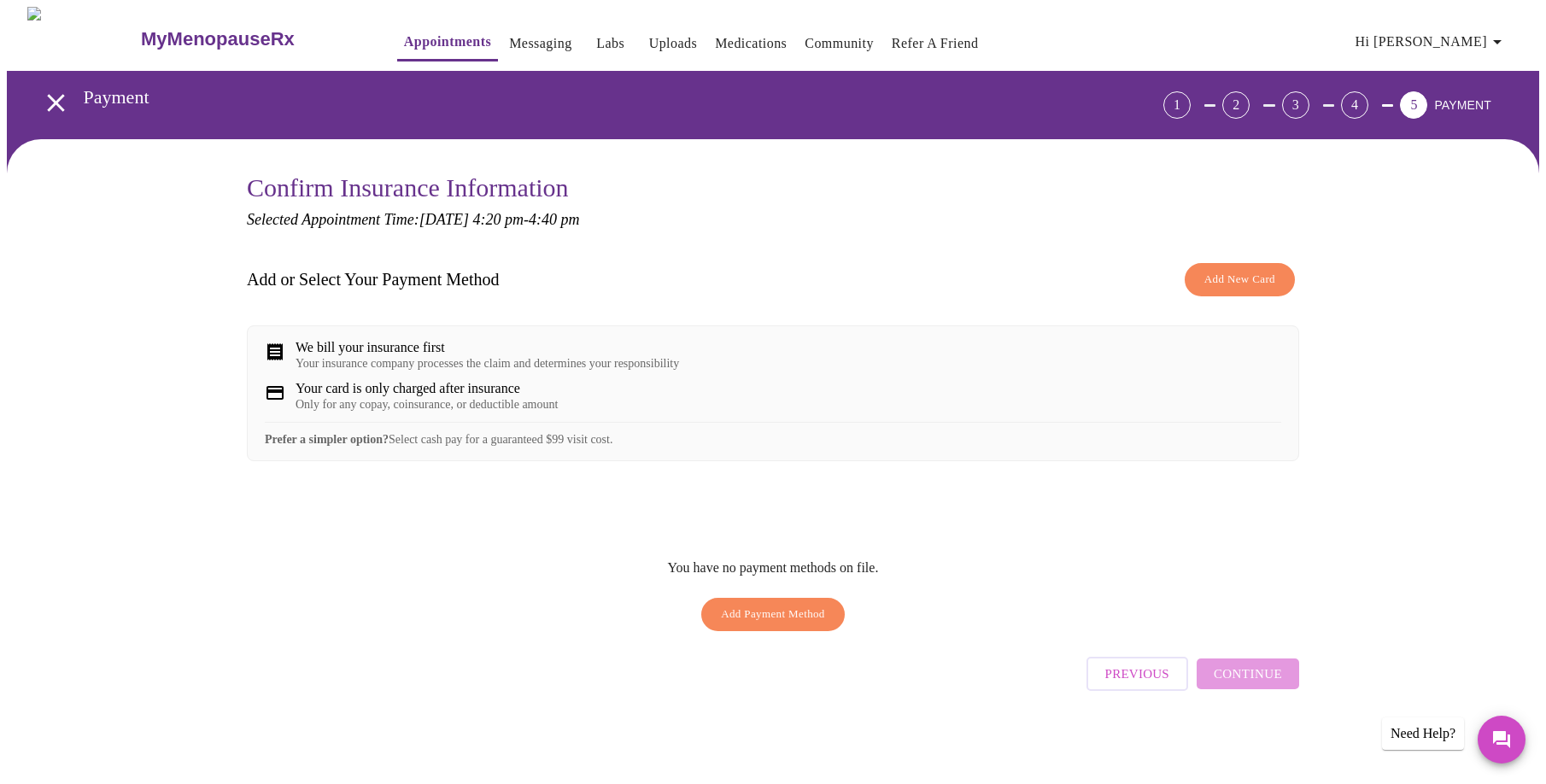
click at [1281, 264] on button "Add New Card" at bounding box center [1240, 279] width 110 height 33
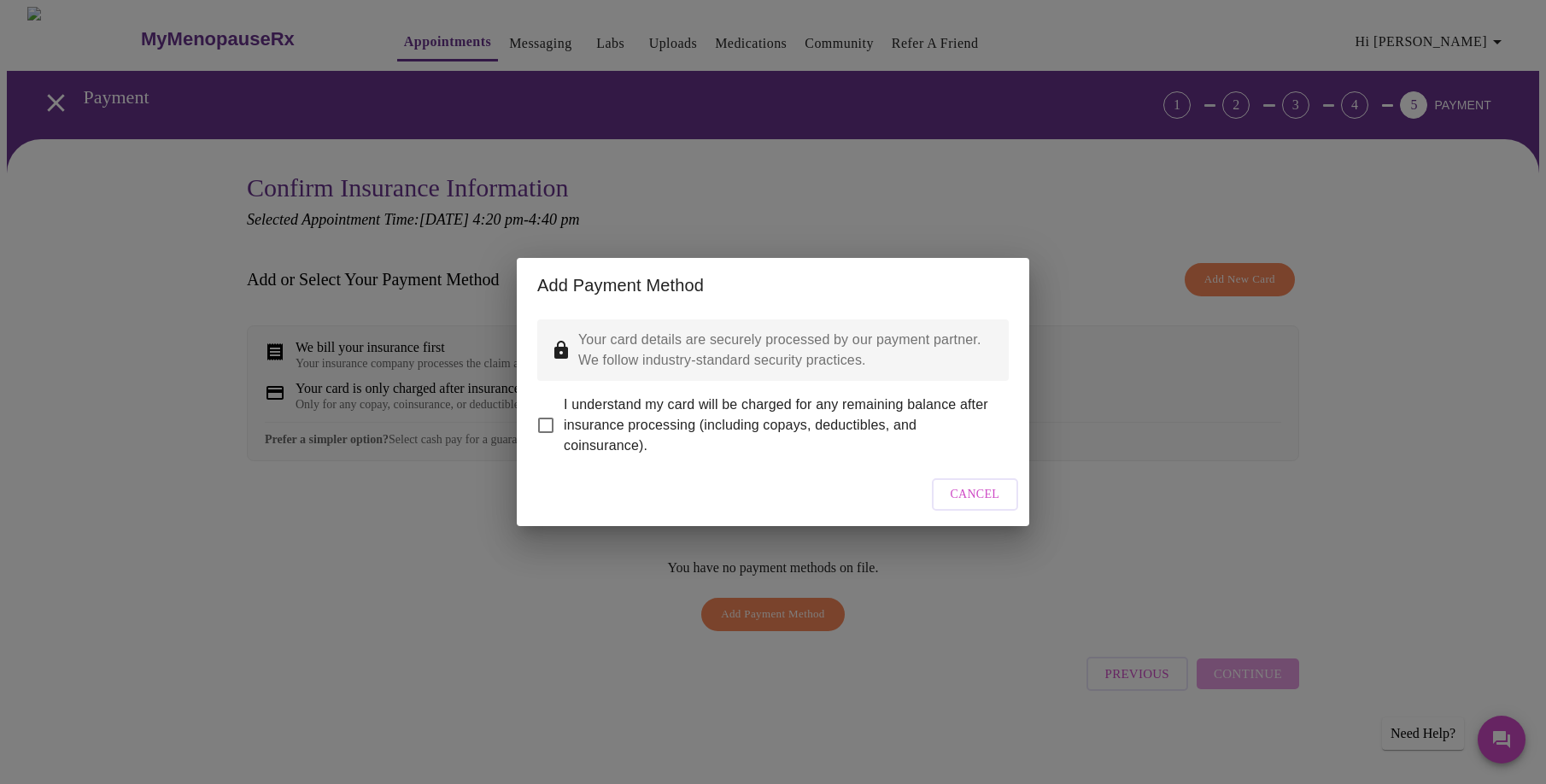
click at [540, 417] on input "I understand my card will be charged for any remaining balance after insurance …" at bounding box center [546, 425] width 36 height 36
checkbox input "true"
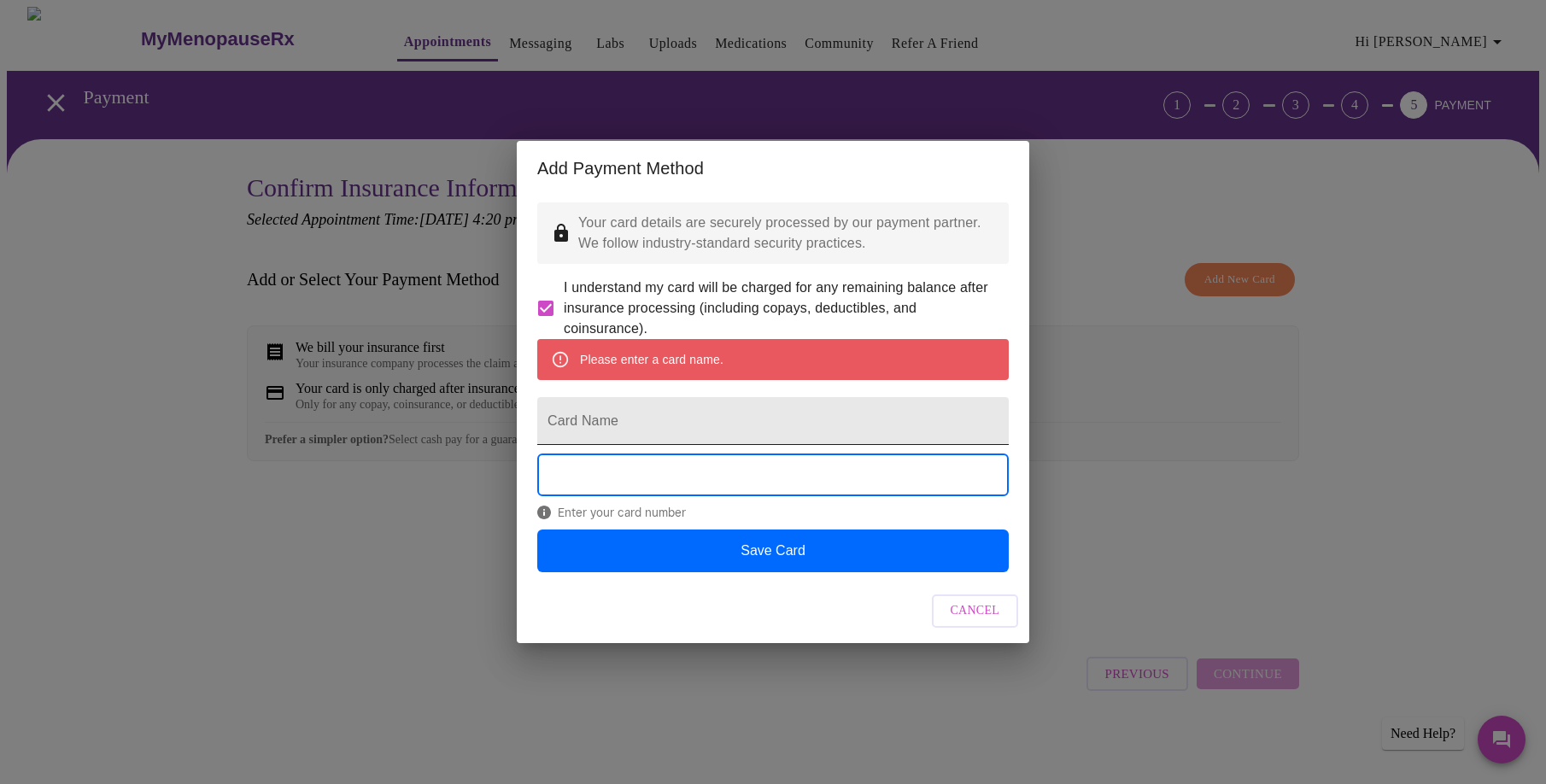
click at [596, 426] on input "Card Name" at bounding box center [773, 420] width 472 height 48
click at [641, 435] on input "Card Name" at bounding box center [773, 420] width 472 height 48
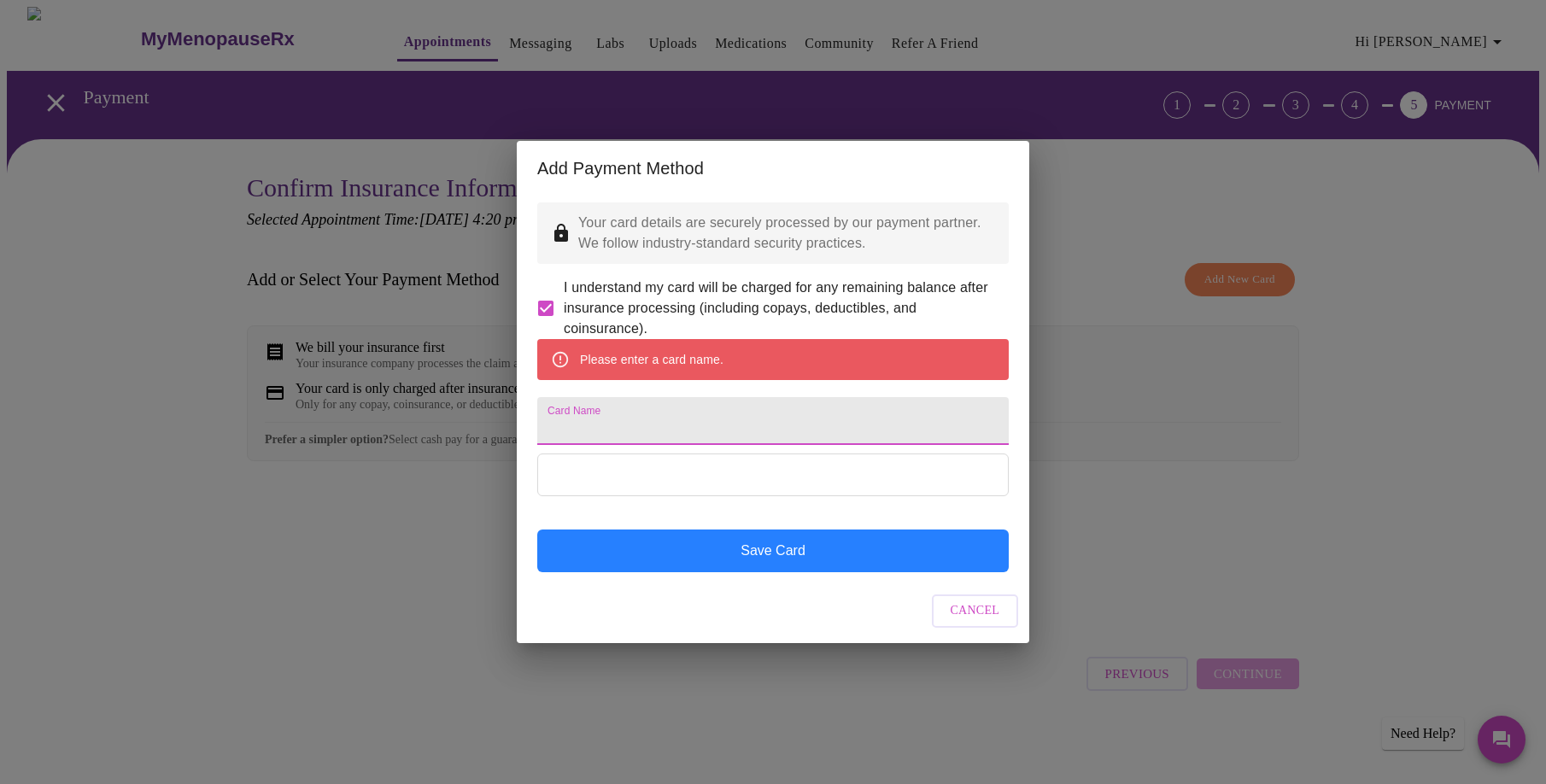
click at [772, 572] on button "Save Card" at bounding box center [773, 550] width 472 height 42
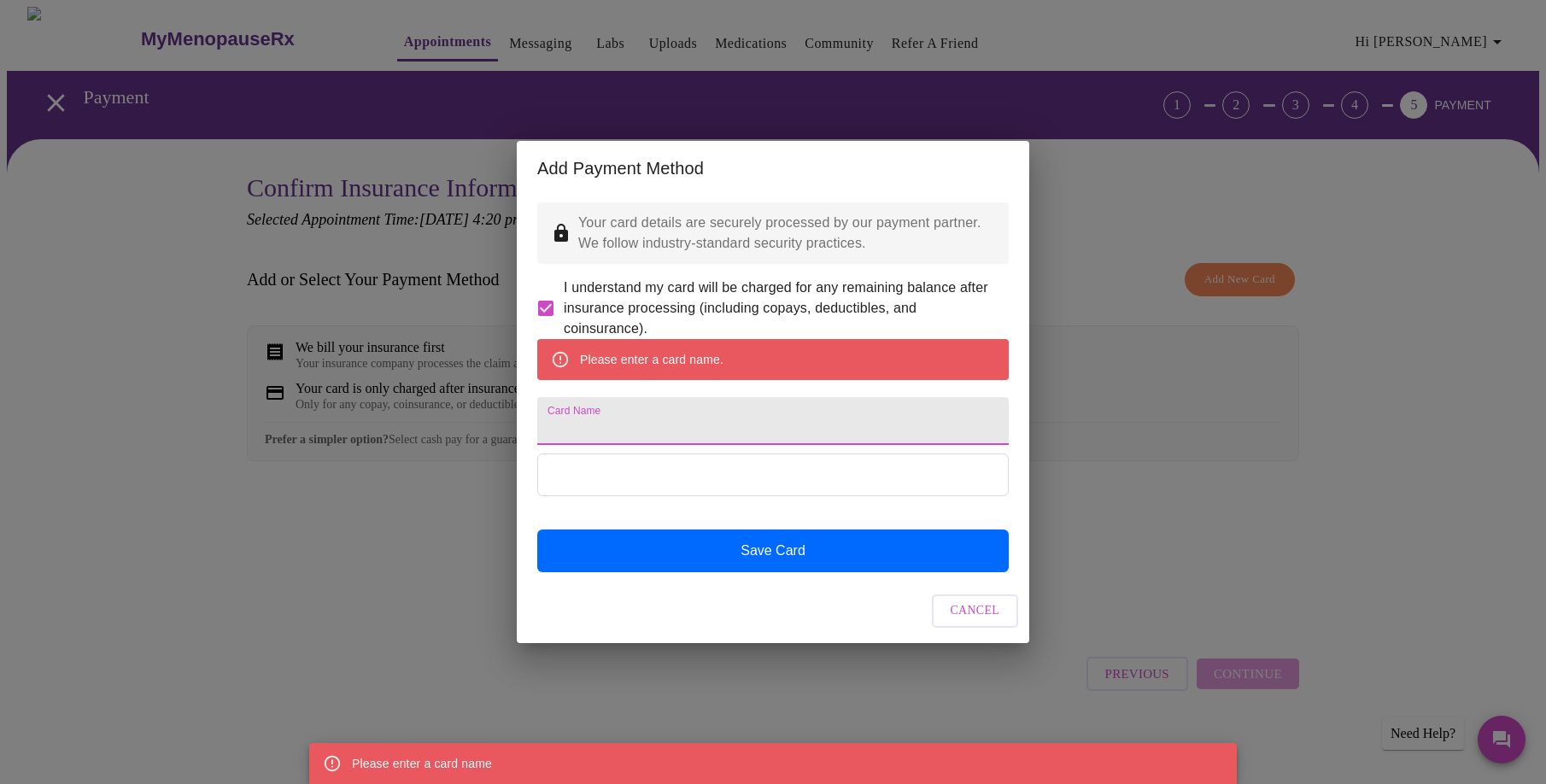
click at [636, 439] on input "Card Name" at bounding box center [773, 420] width 472 height 48
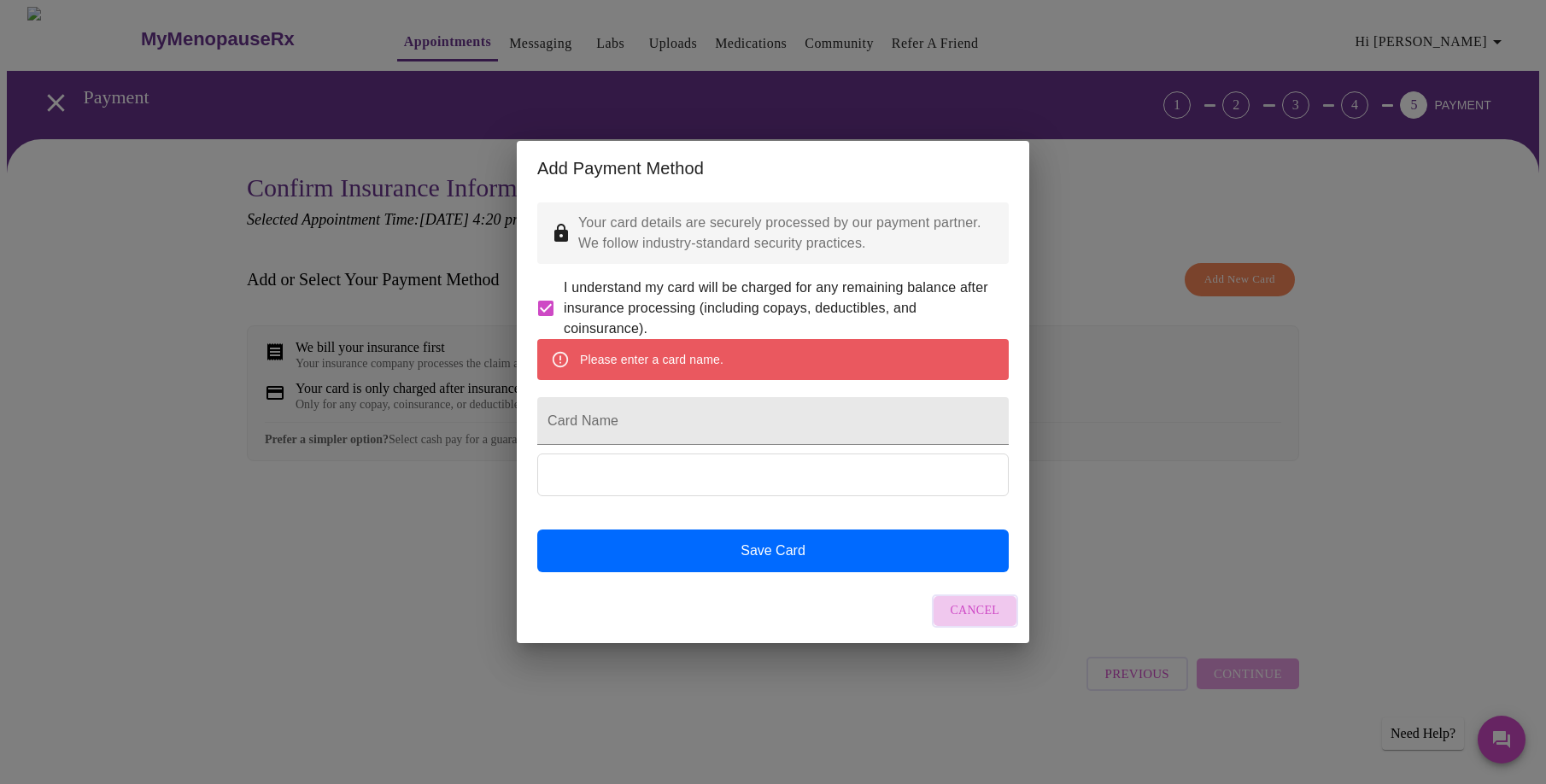
click at [990, 622] on span "Cancel" at bounding box center [975, 611] width 50 height 22
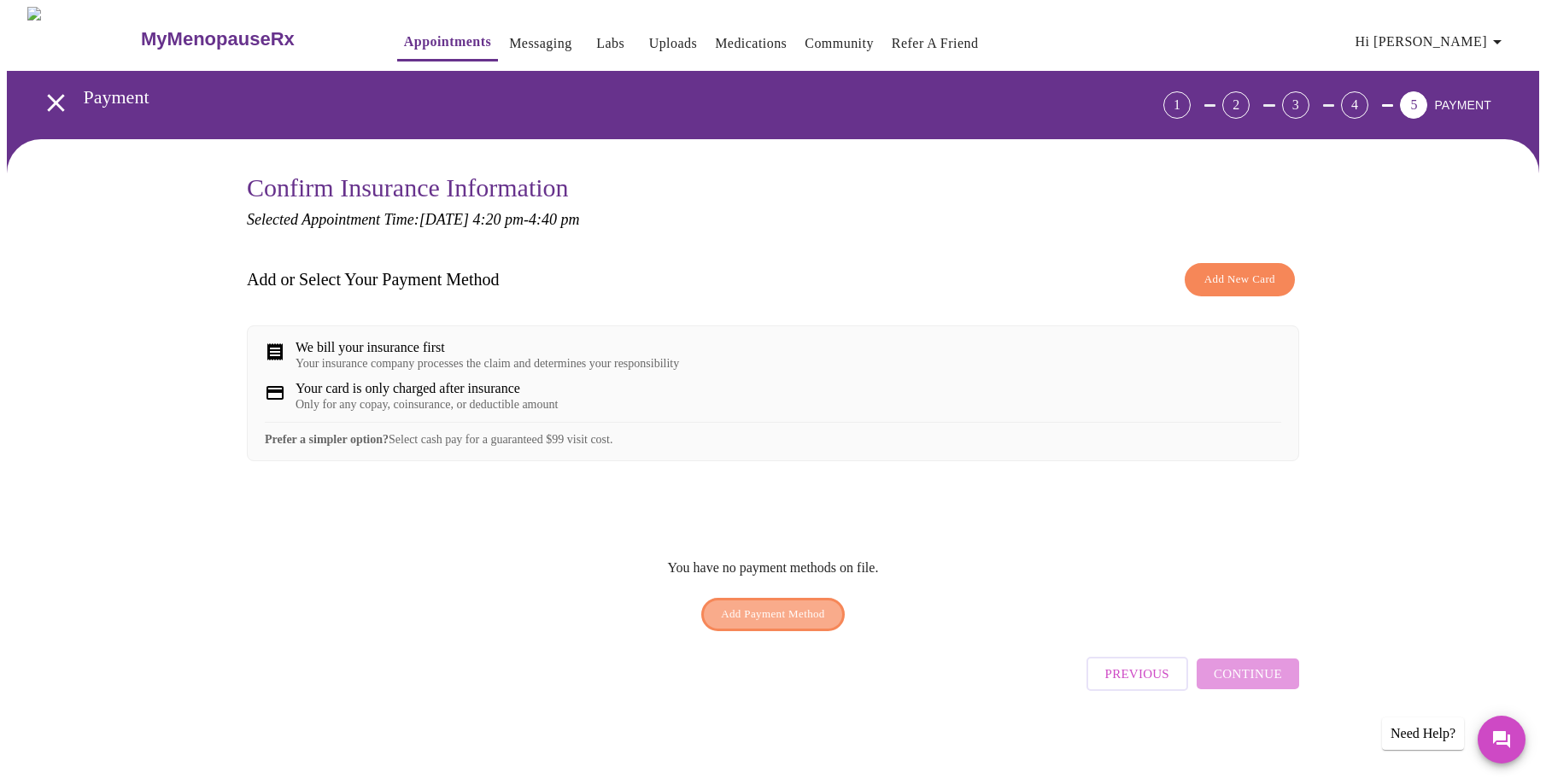
click at [809, 622] on span "Add Payment Method" at bounding box center [773, 615] width 104 height 20
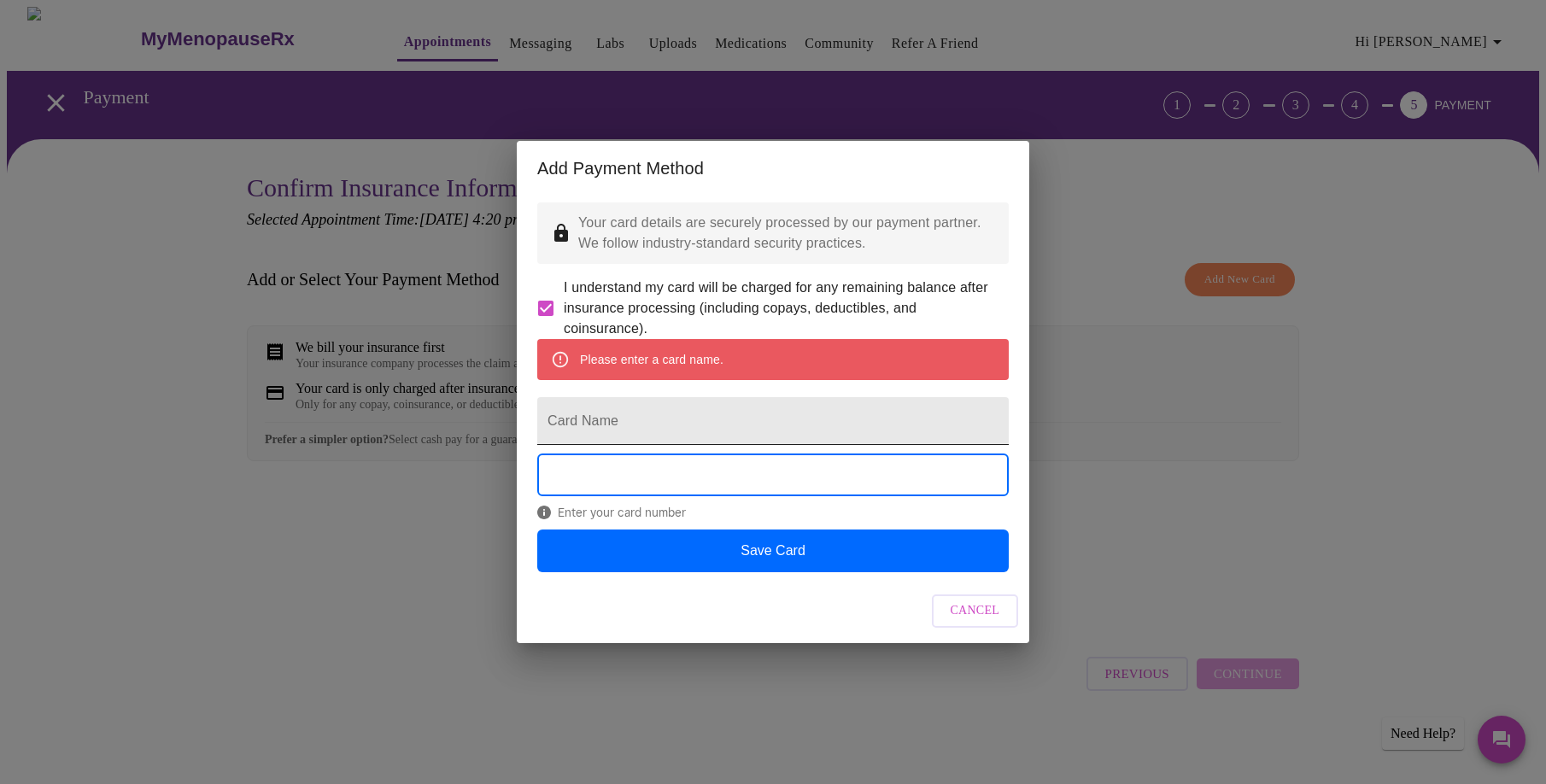
click at [657, 423] on input "Card Name" at bounding box center [773, 420] width 472 height 48
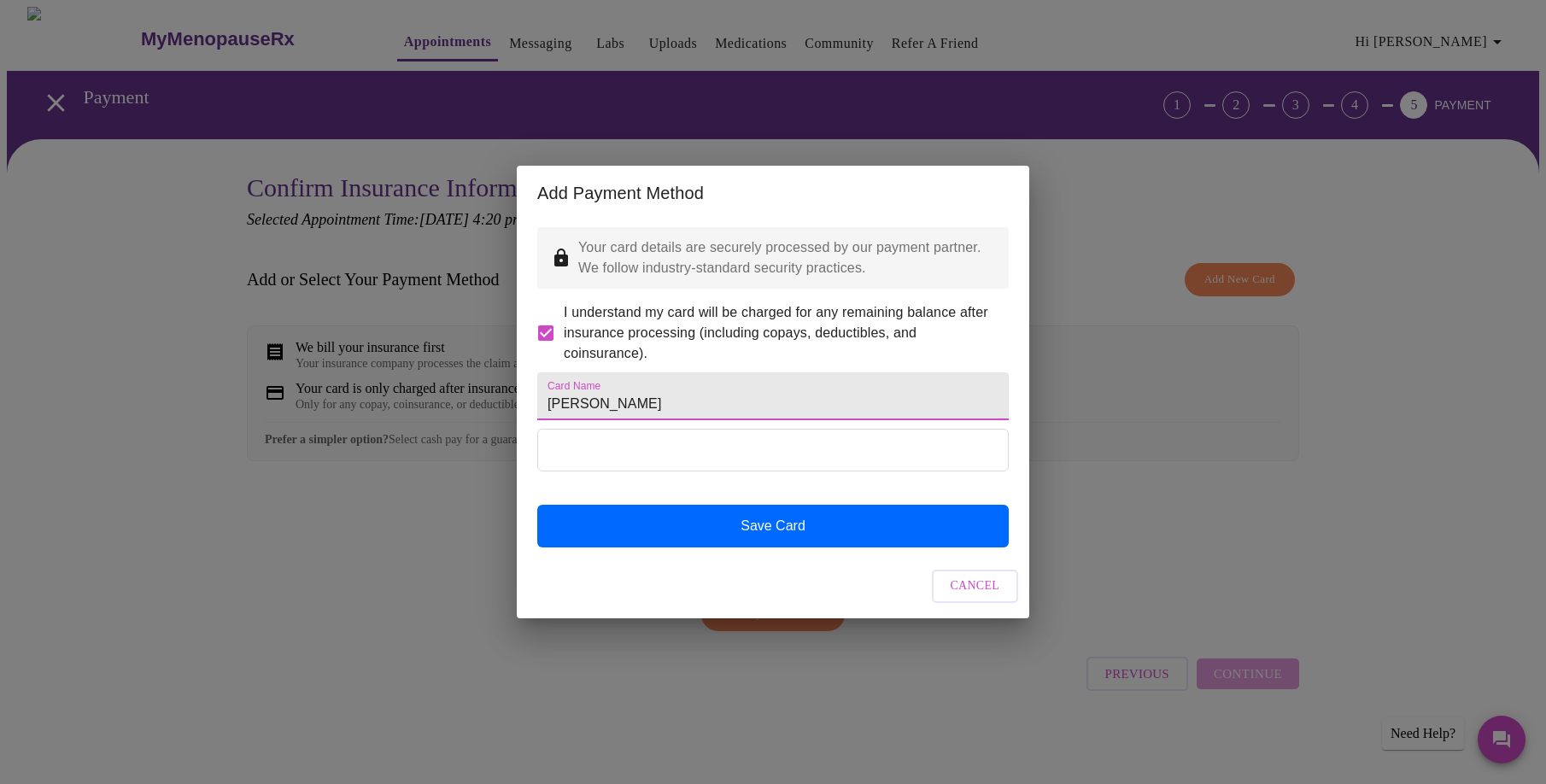
type input "[PERSON_NAME]"
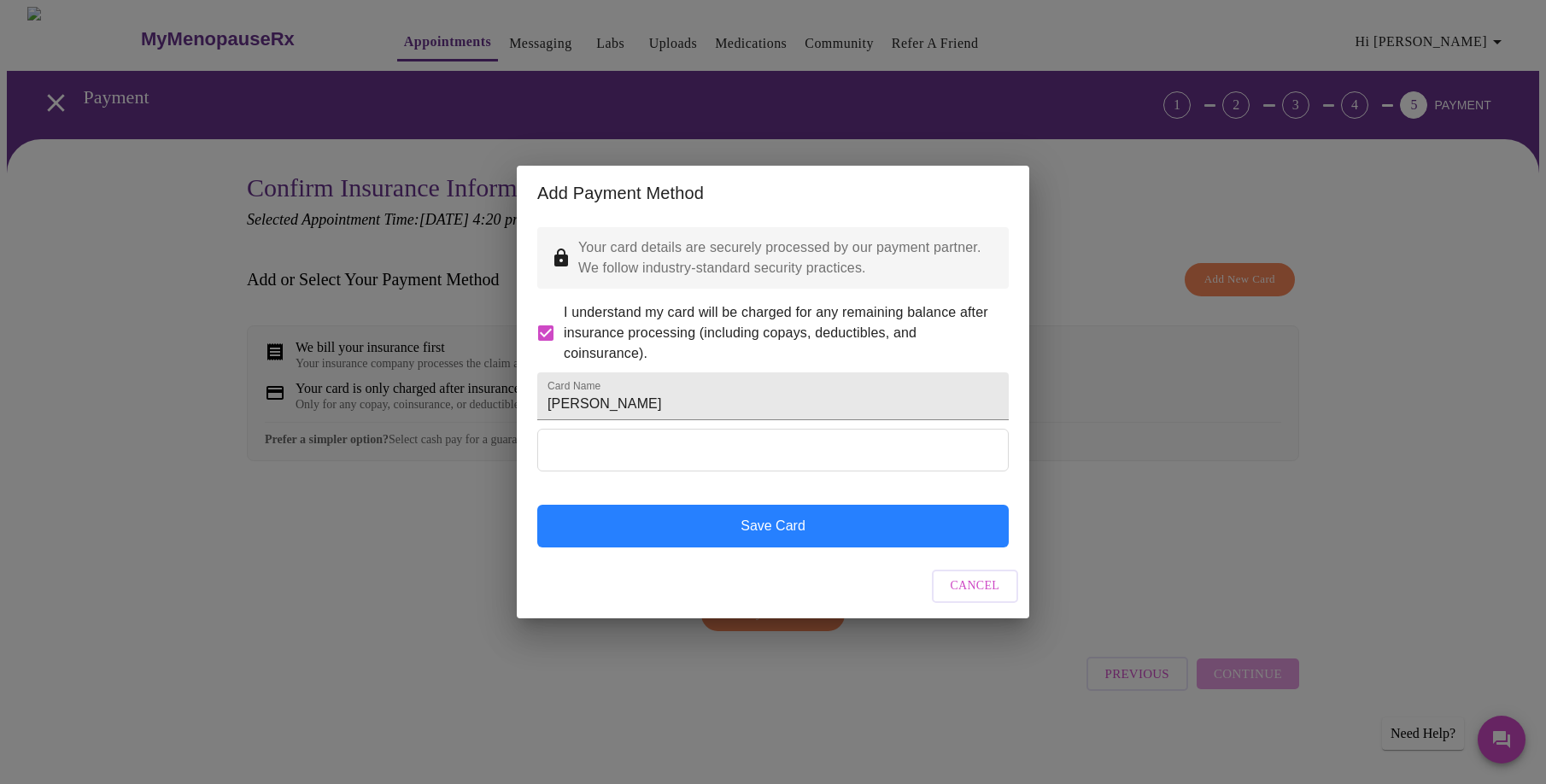
click at [855, 547] on button "Save Card" at bounding box center [773, 526] width 472 height 42
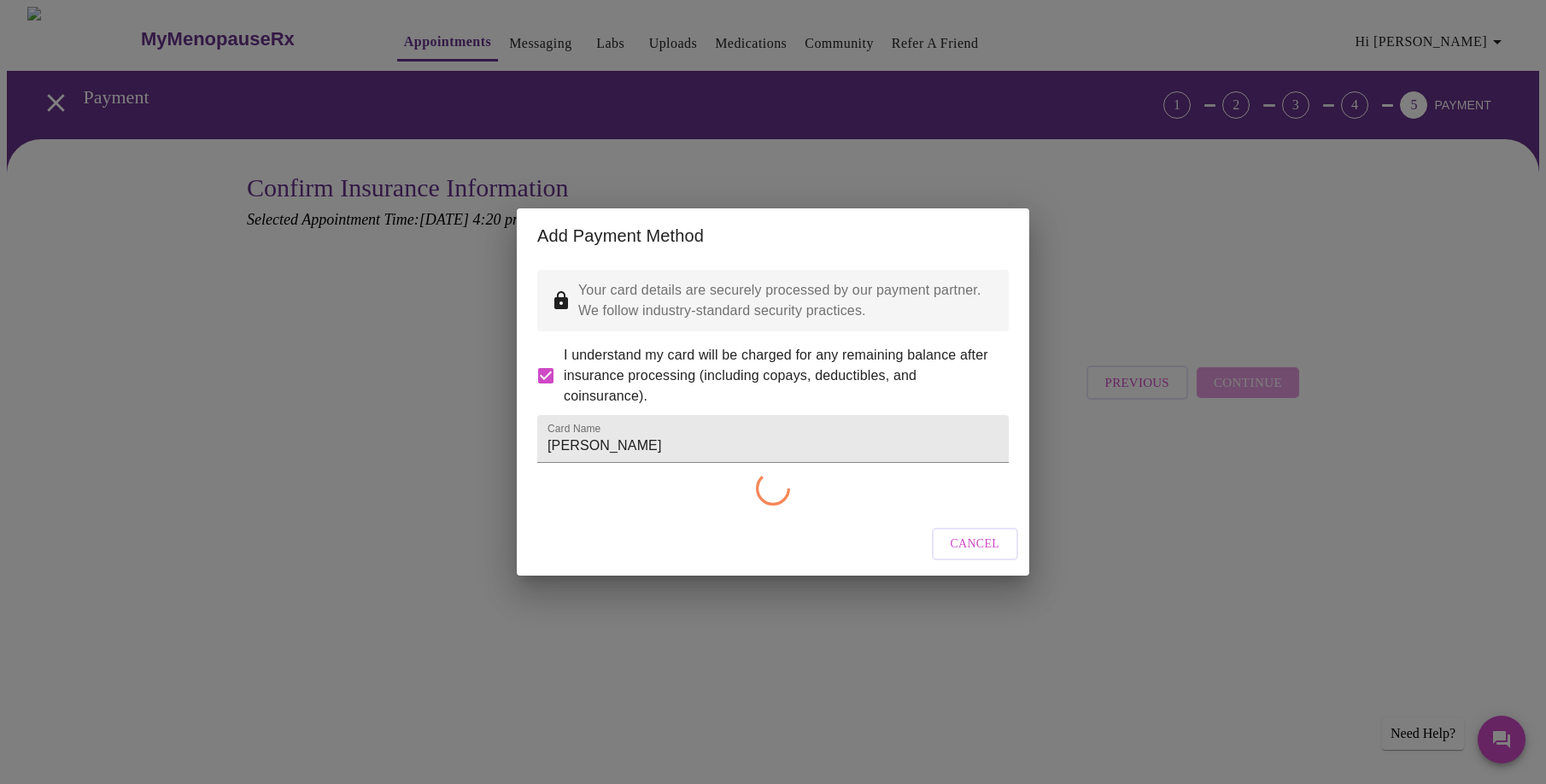
checkbox input "false"
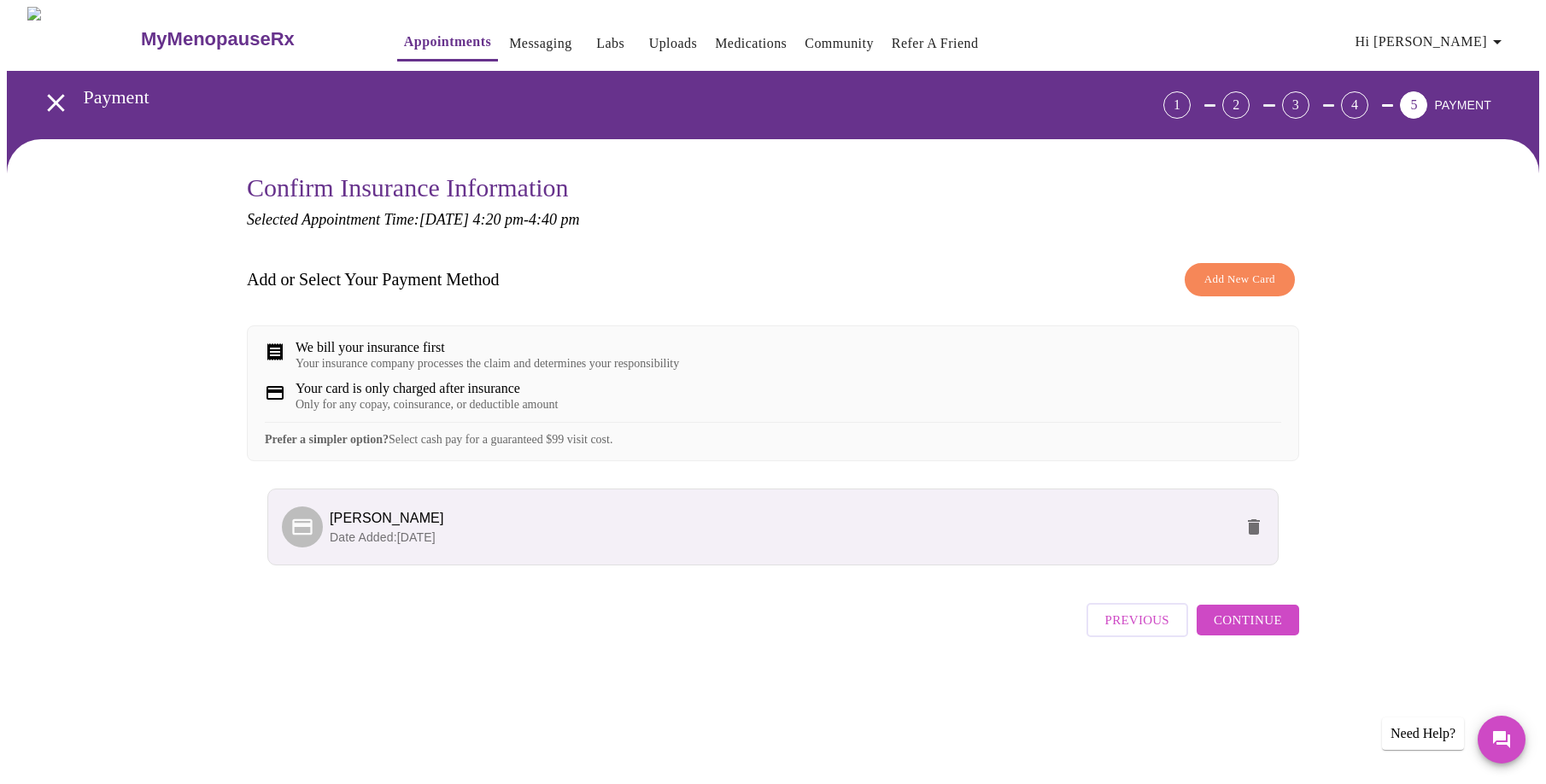
click at [1284, 635] on button "Continue" at bounding box center [1248, 620] width 103 height 31
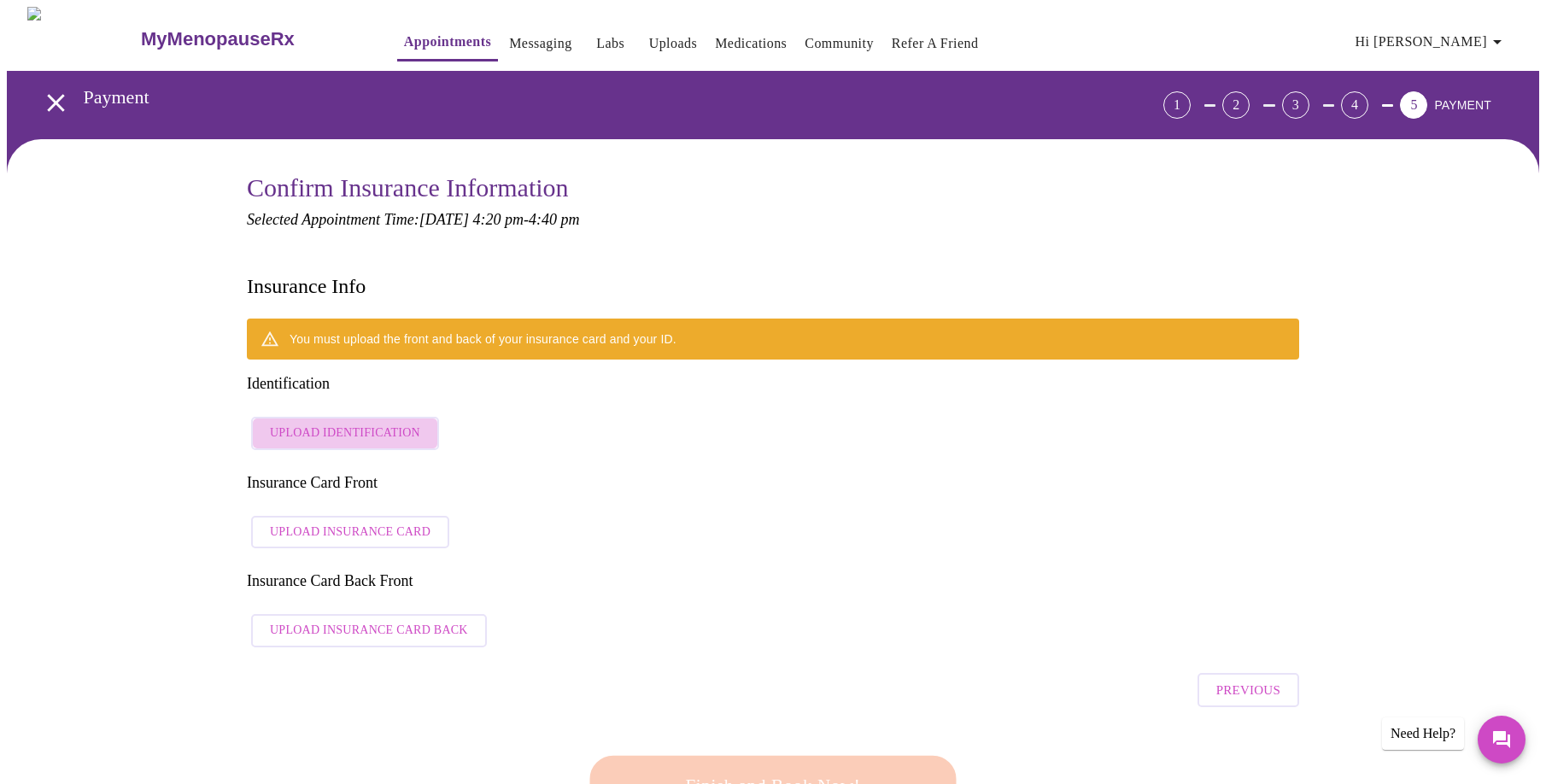
click at [405, 423] on span "Upload Identification" at bounding box center [345, 434] width 150 height 22
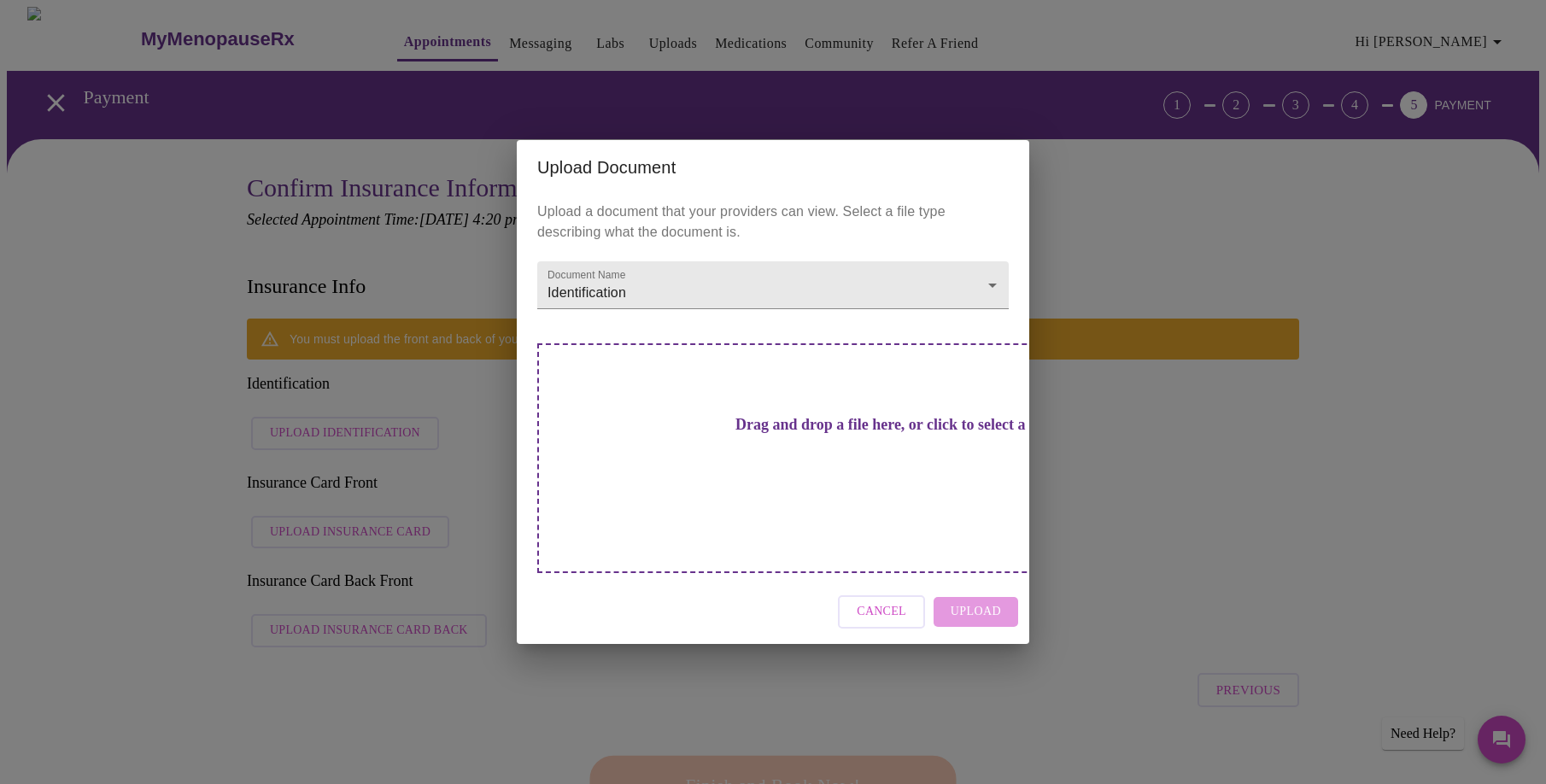
click at [903, 601] on span "Cancel" at bounding box center [881, 612] width 50 height 22
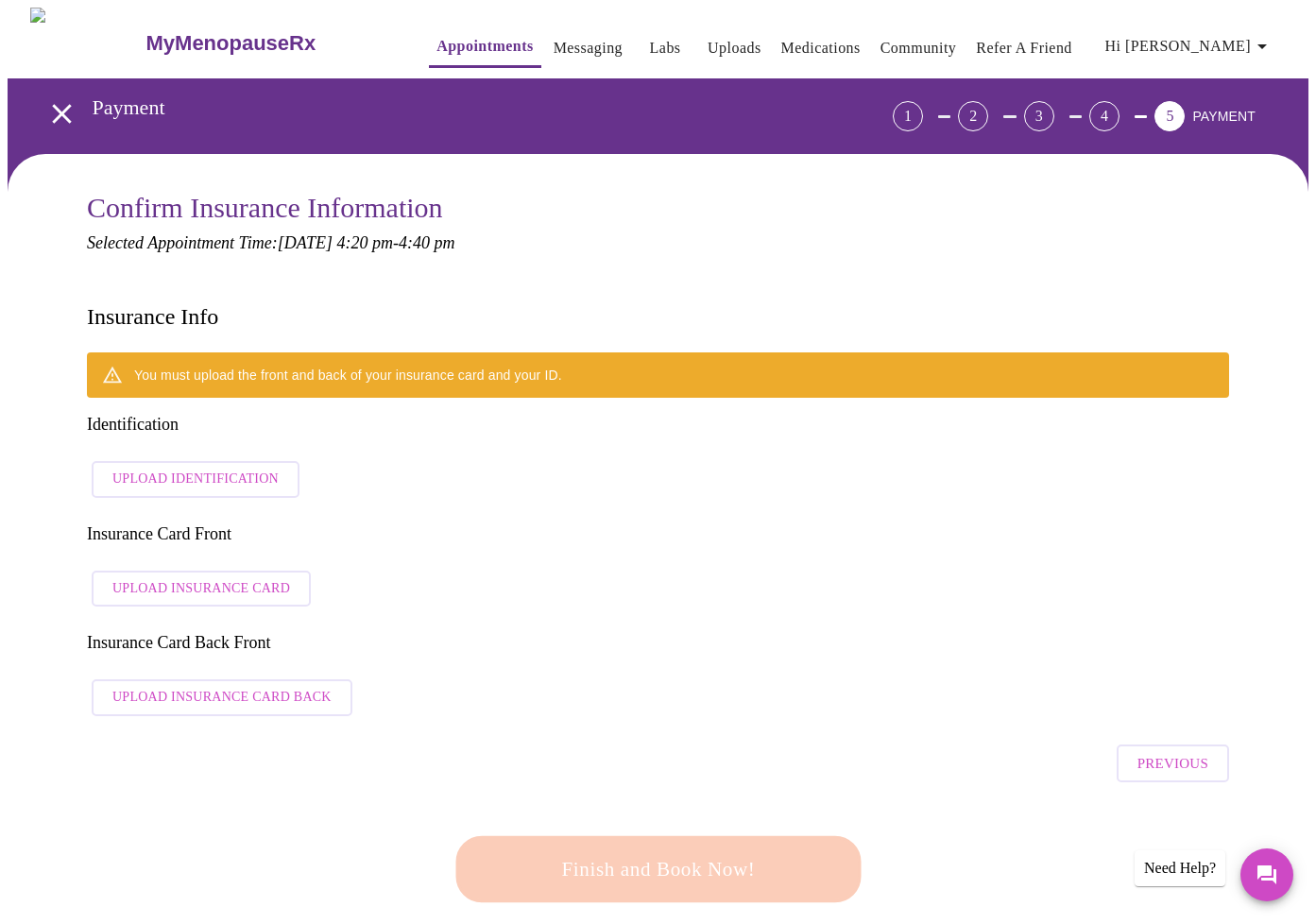
click at [746, 610] on div "You must upload the front and back of your insurance card and your ID. Identifi…" at bounding box center [658, 539] width 1143 height 373
click at [234, 468] on span "Upload Identification" at bounding box center [195, 480] width 166 height 24
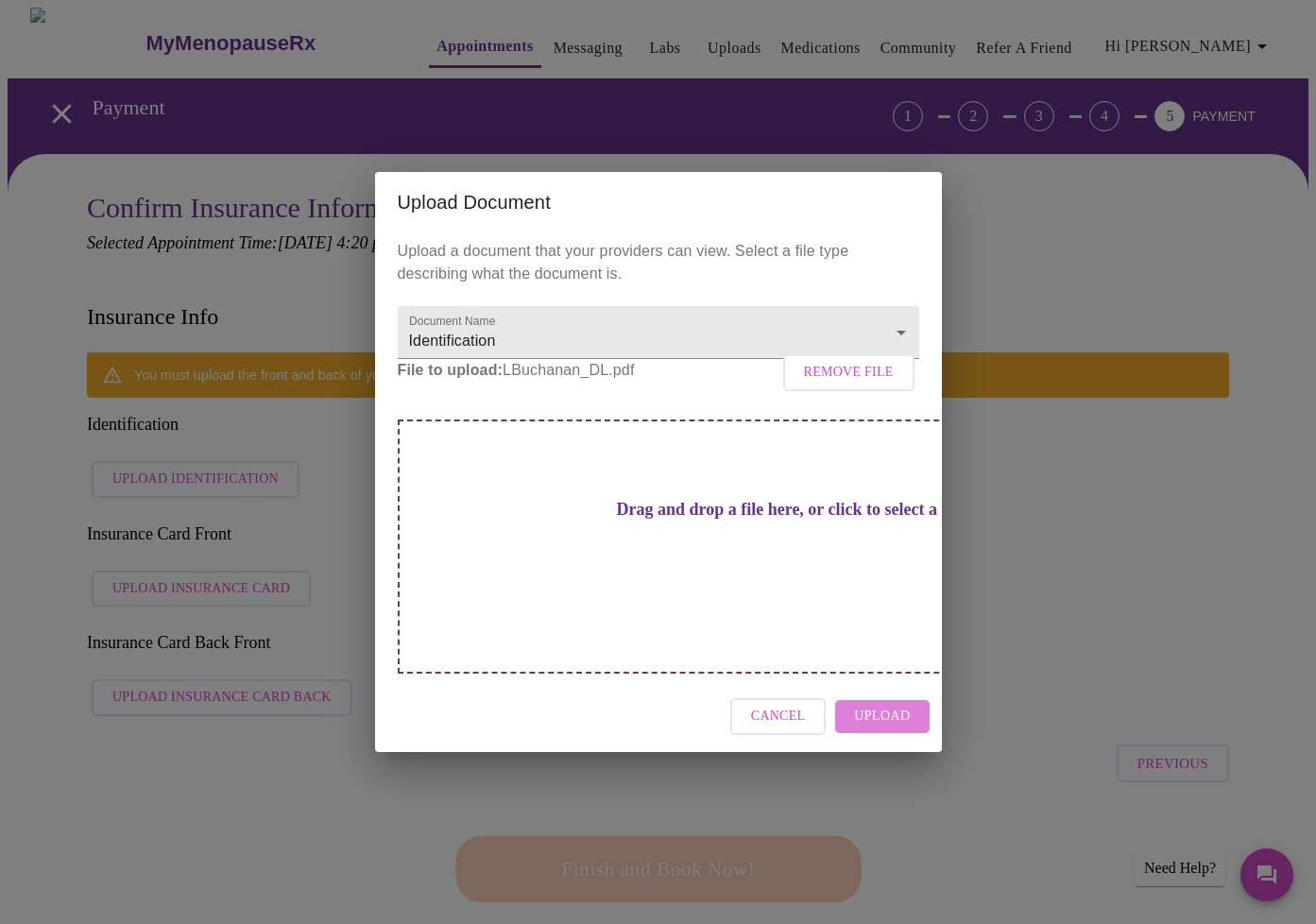
click at [905, 705] on span "Upload" at bounding box center [882, 717] width 56 height 24
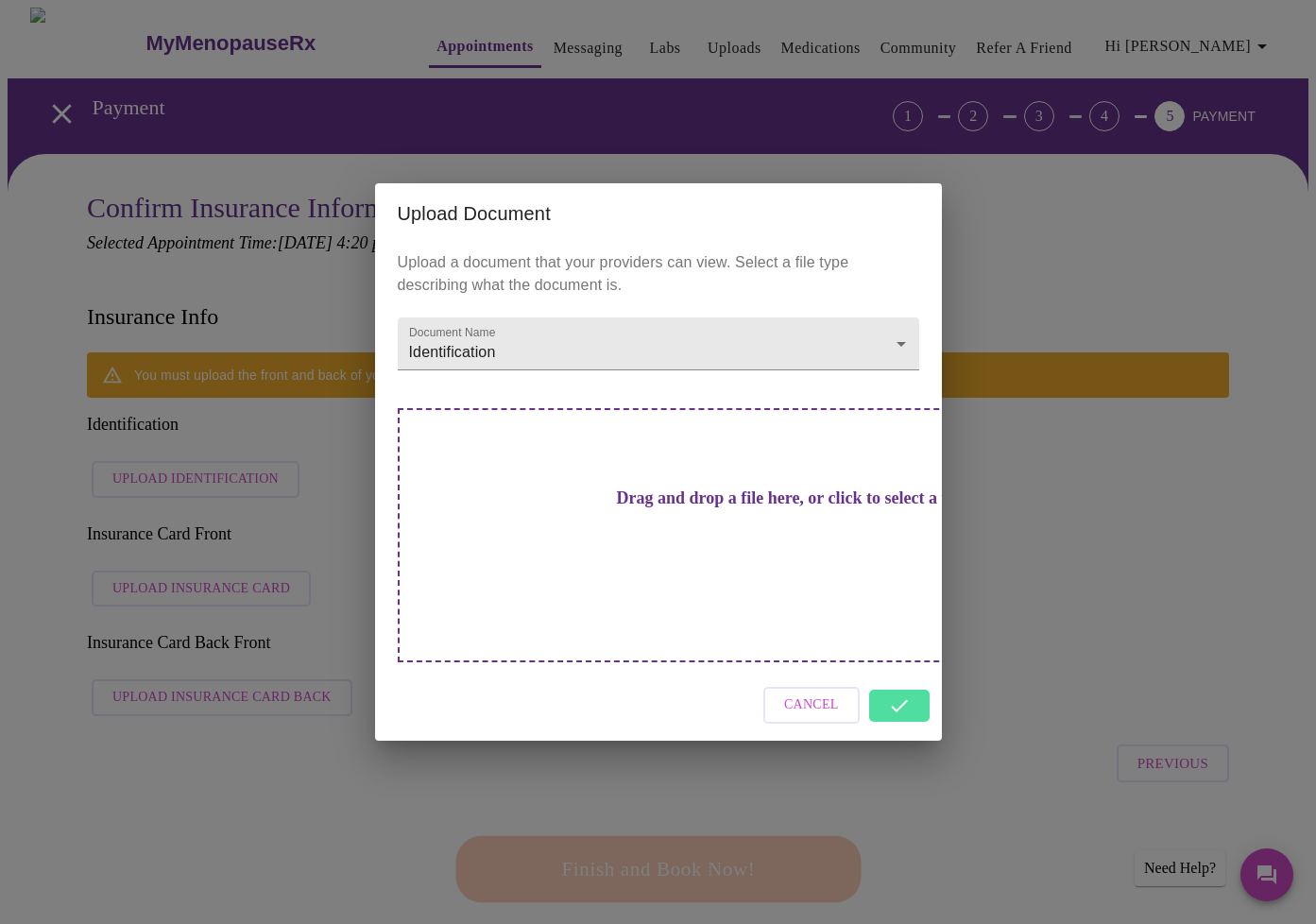
click at [907, 671] on div "Cancel" at bounding box center [658, 705] width 567 height 71
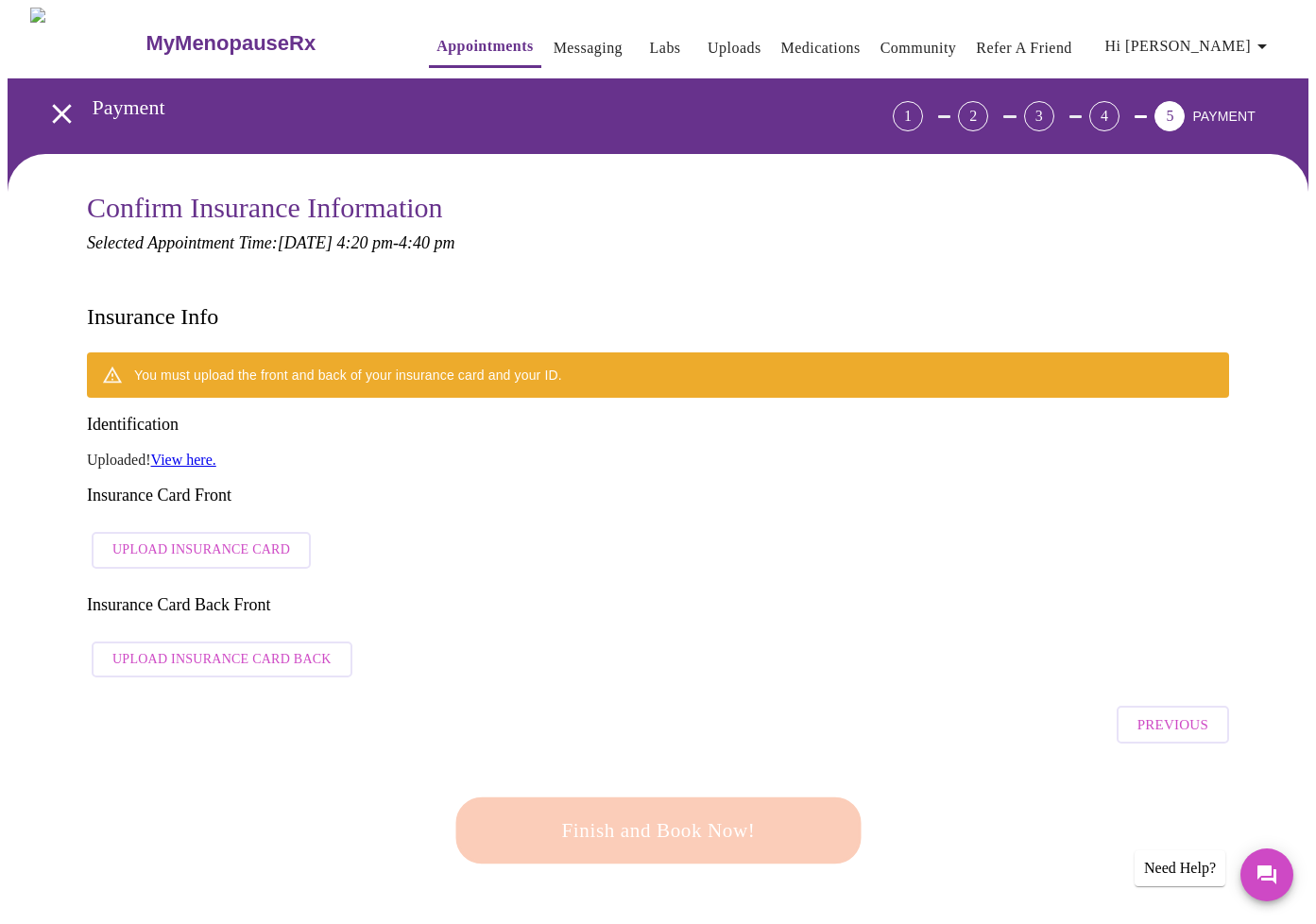
click at [706, 772] on div "Finish and Book Now!" at bounding box center [658, 830] width 415 height 117
click at [248, 539] on span "Upload Insurance Card" at bounding box center [201, 551] width 177 height 24
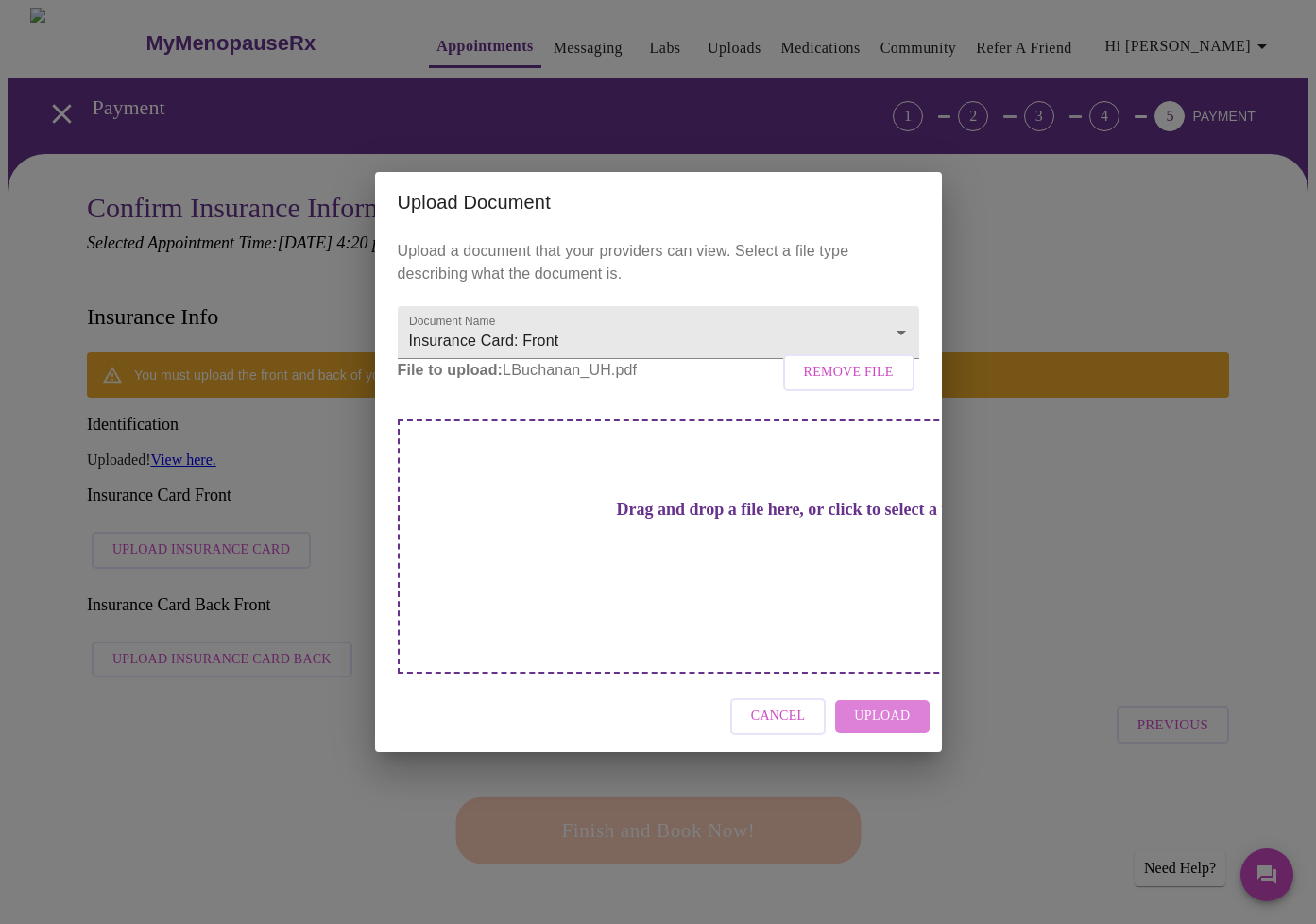
click at [898, 705] on span "Upload" at bounding box center [882, 717] width 56 height 24
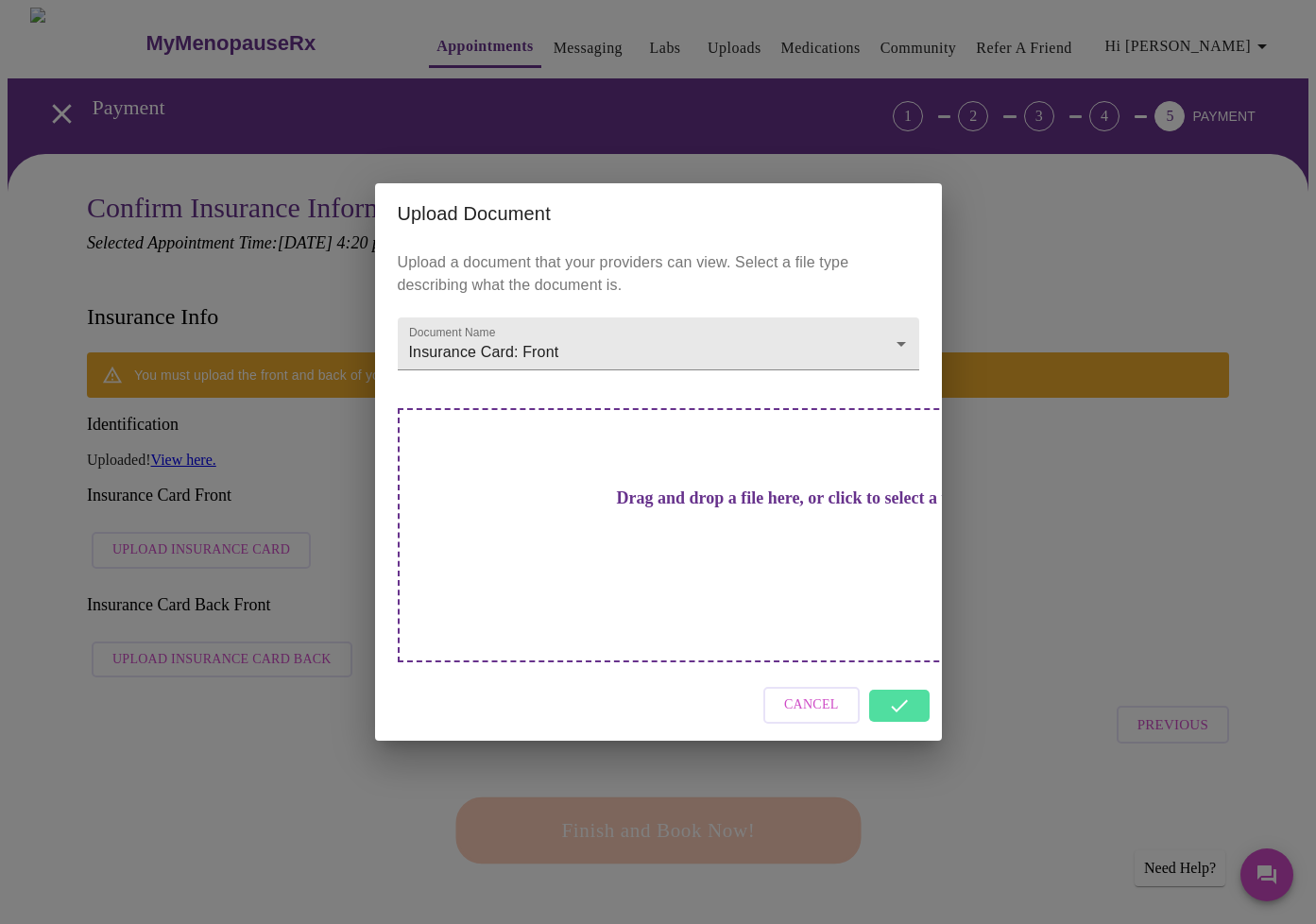
click at [904, 670] on div "Cancel" at bounding box center [658, 705] width 567 height 71
click at [905, 670] on div "Cancel" at bounding box center [658, 705] width 567 height 71
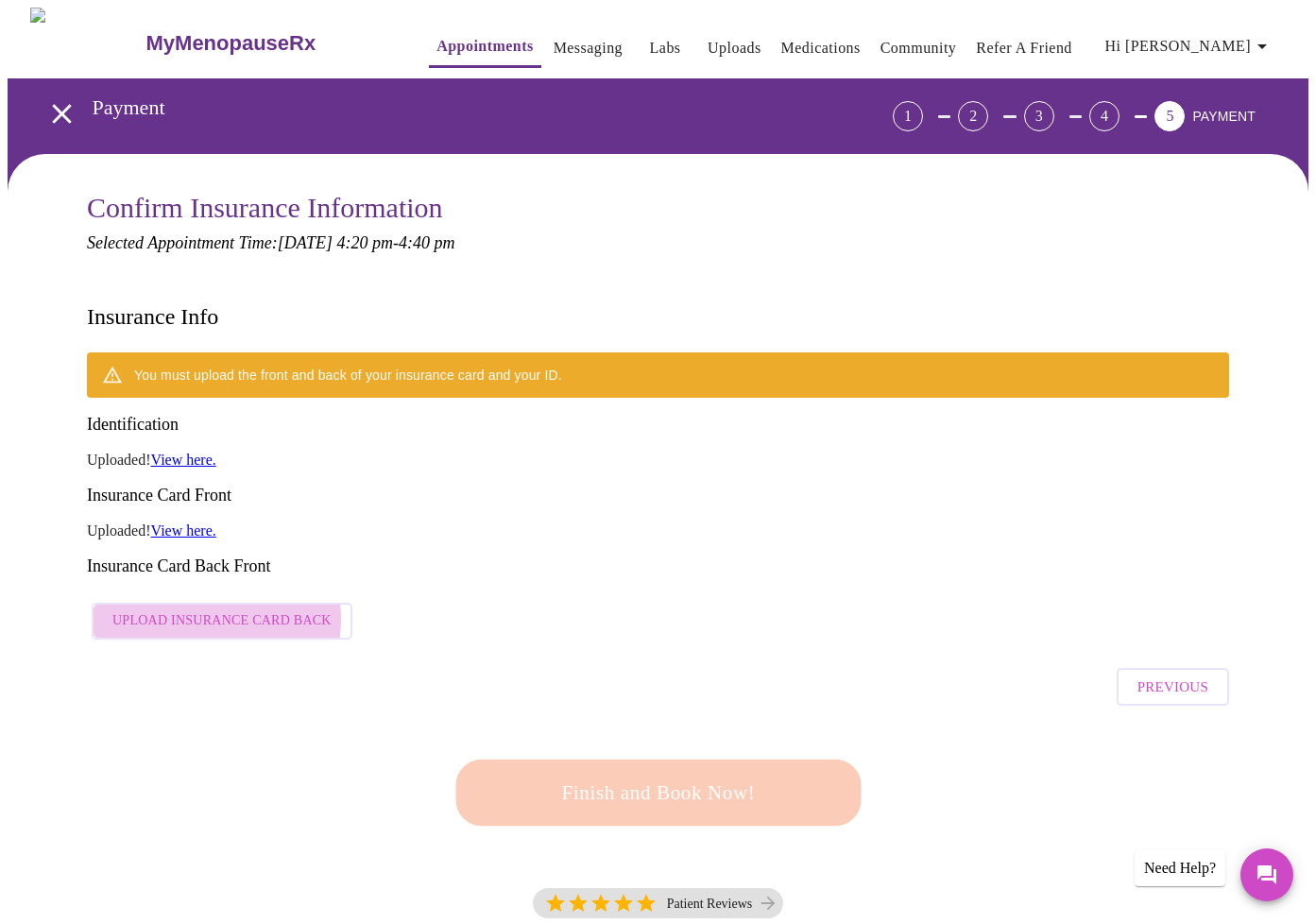
click at [201, 609] on span "Upload Insurance Card Back" at bounding box center [222, 621] width 219 height 24
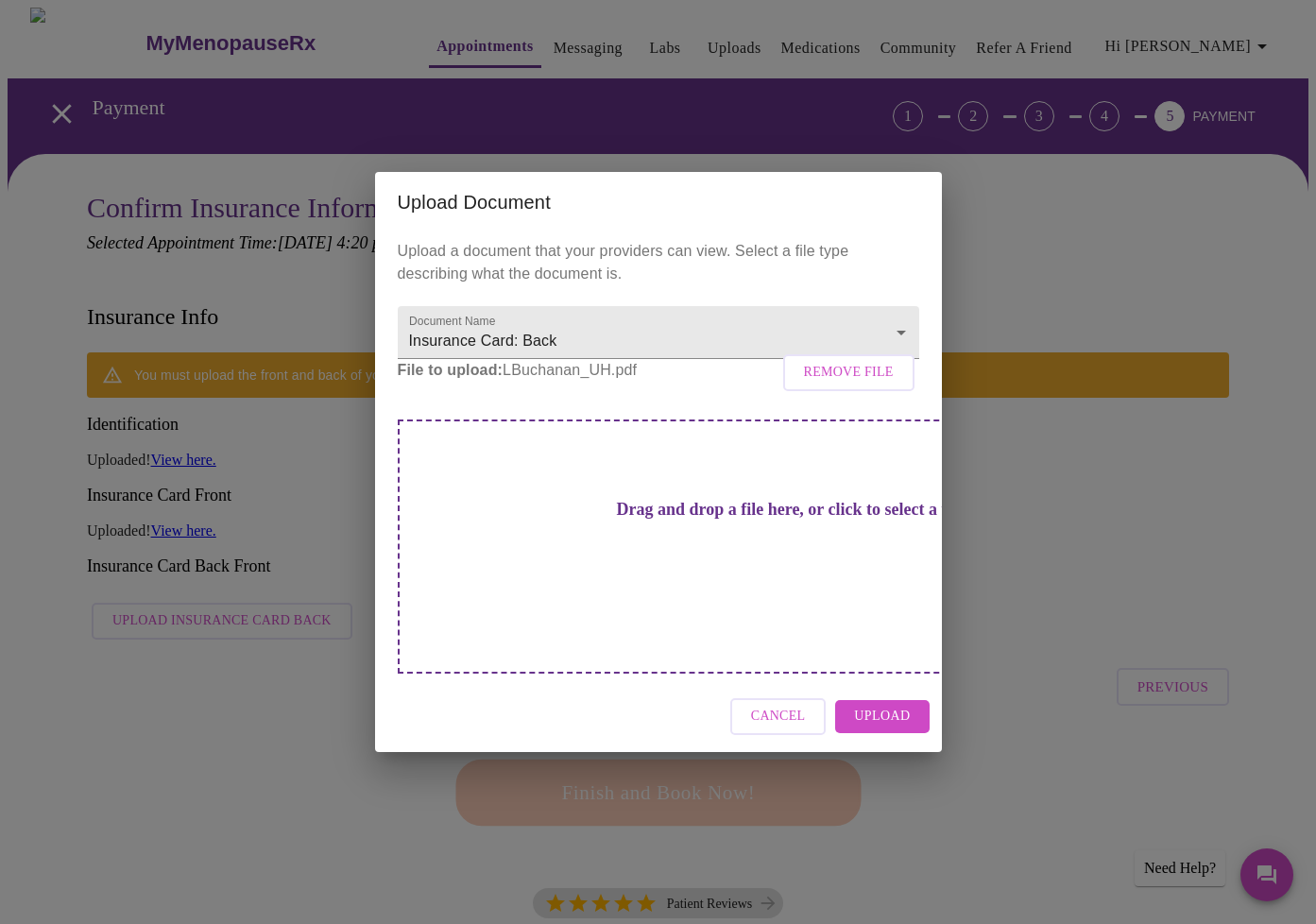
click at [912, 700] on button "Upload" at bounding box center [883, 716] width 94 height 33
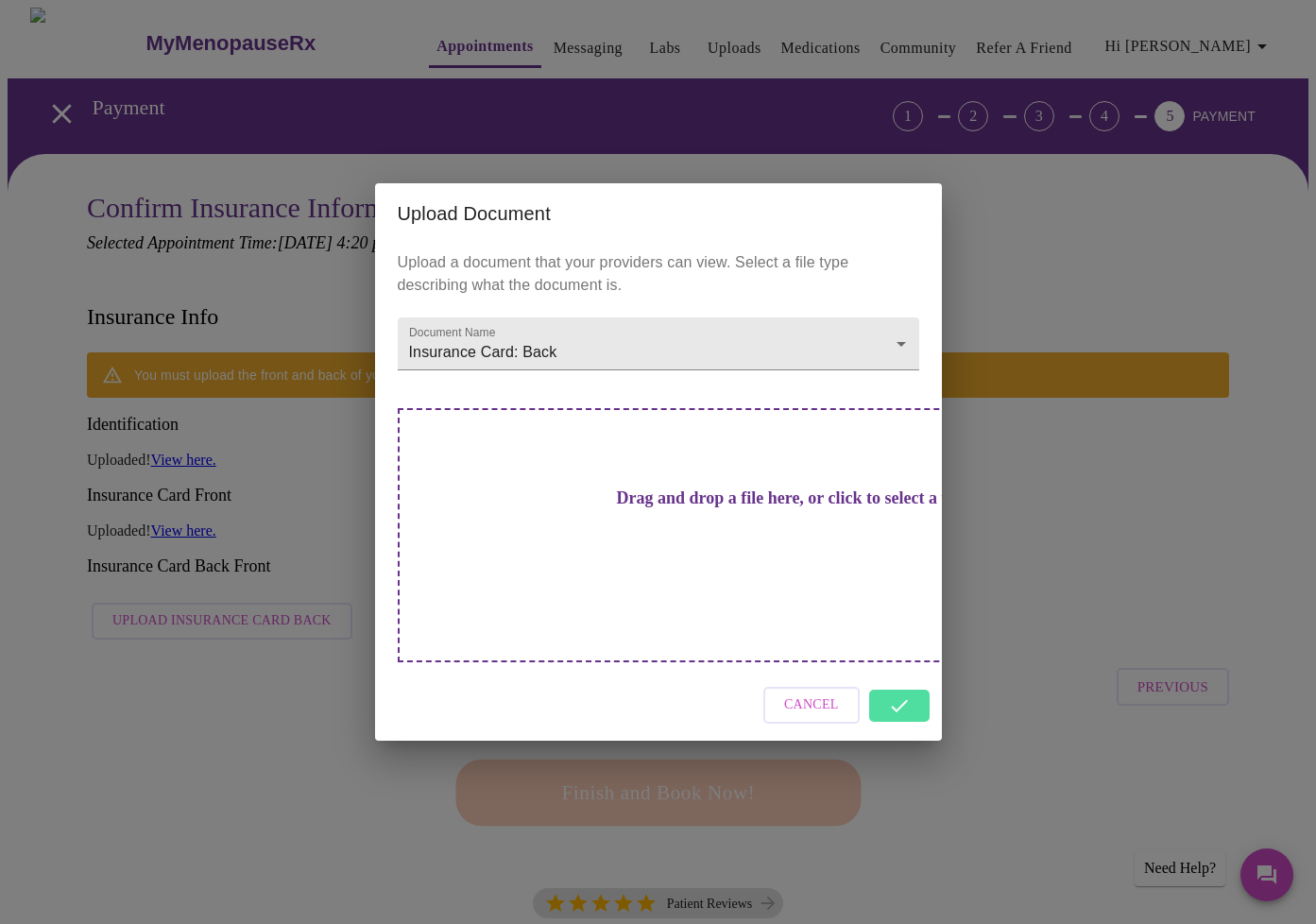
click at [904, 670] on div "Cancel" at bounding box center [658, 705] width 567 height 71
click at [755, 135] on div "Upload Document Upload a document that your providers can view. Select a file t…" at bounding box center [658, 462] width 1316 height 924
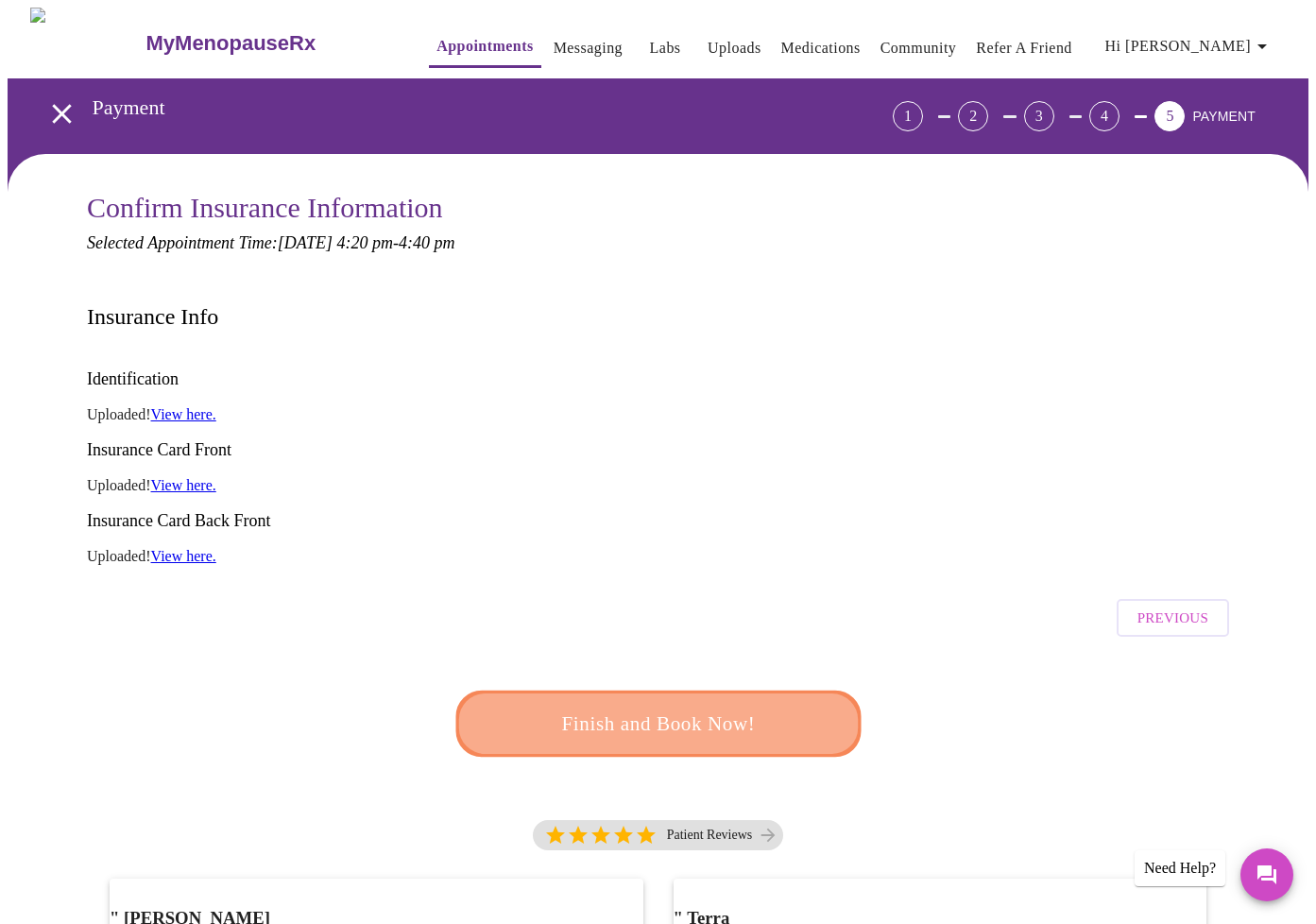
click at [692, 707] on span "Finish and Book Now!" at bounding box center [658, 724] width 350 height 35
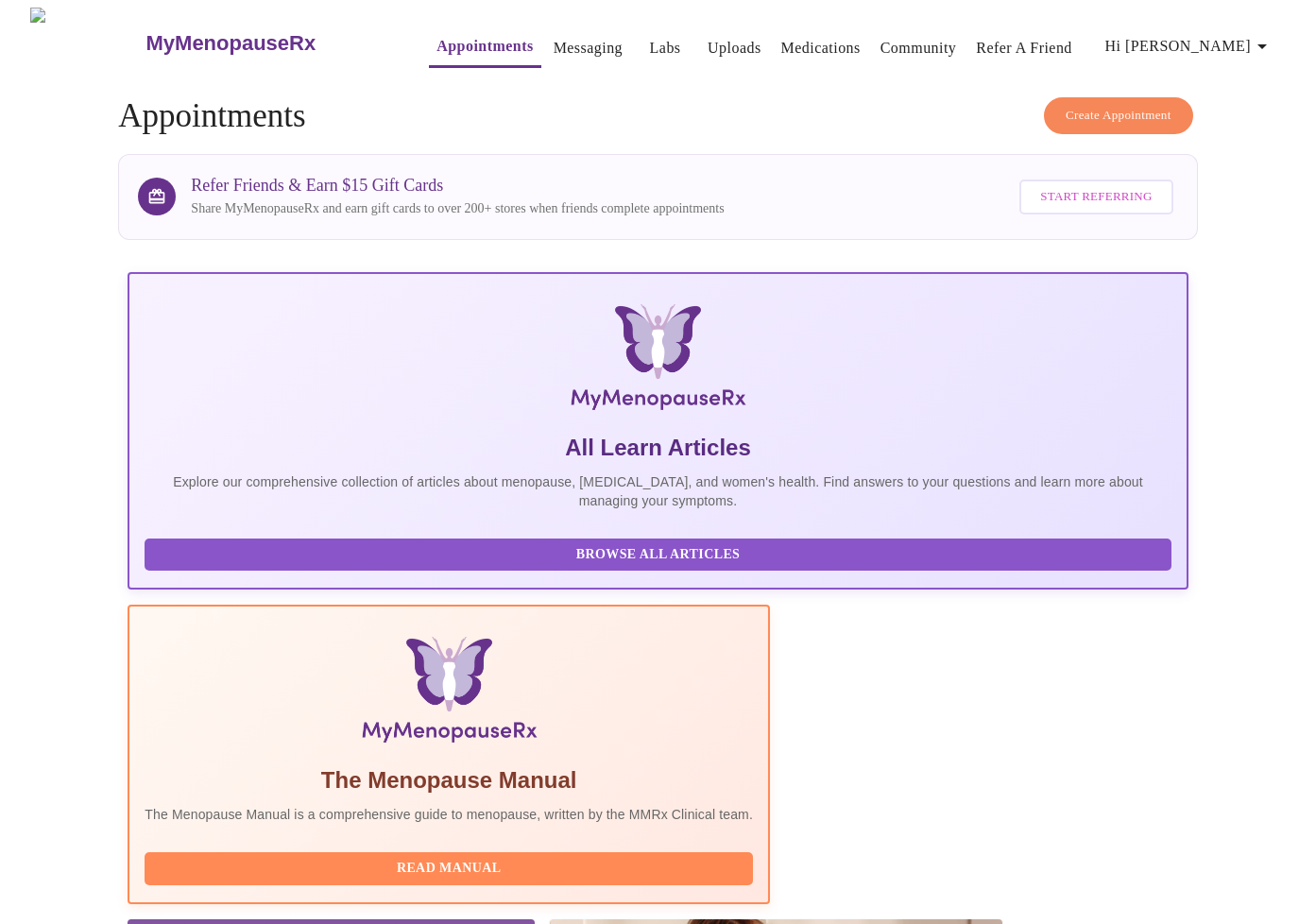
scroll to position [110, 0]
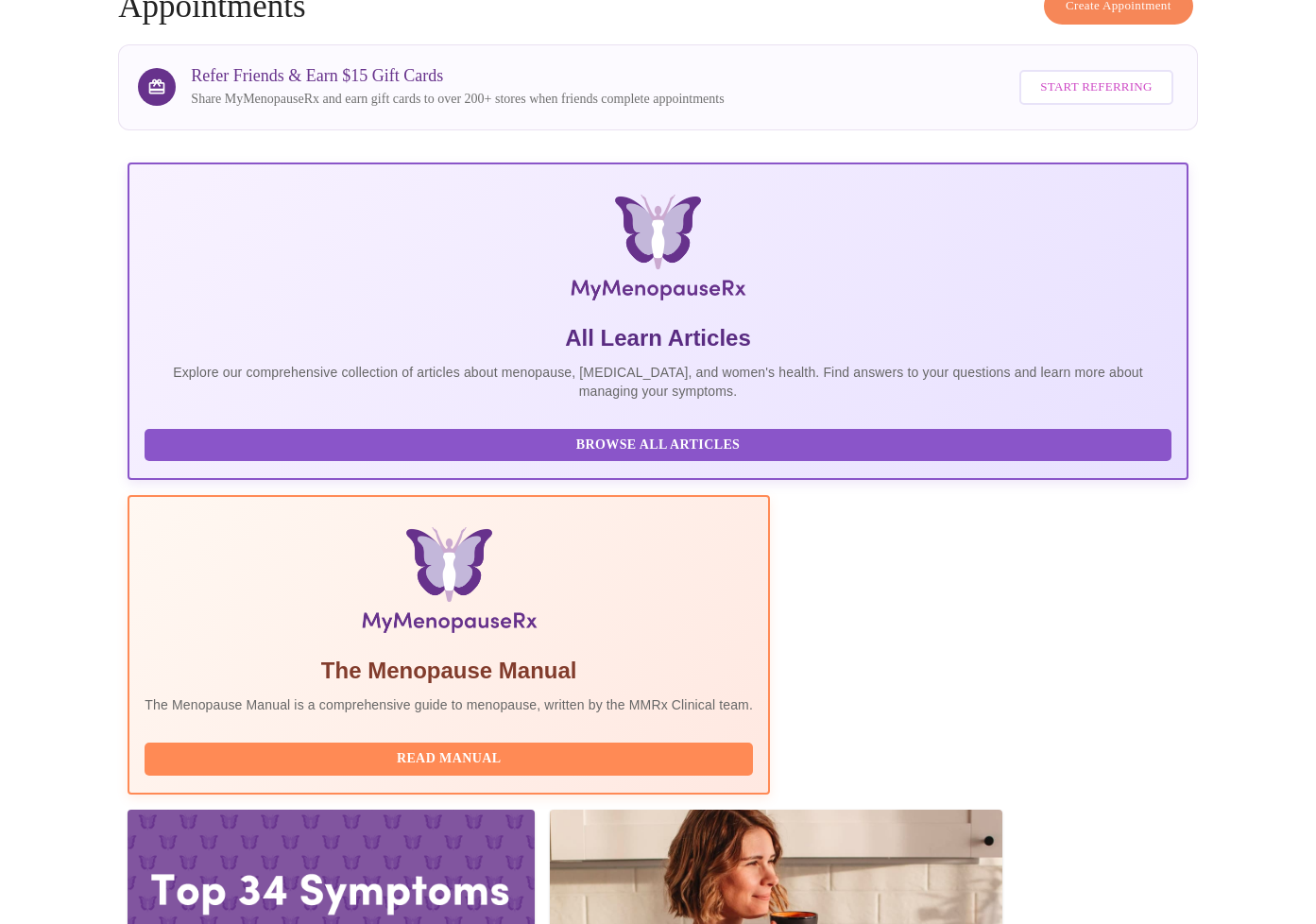
click at [534, 809] on div at bounding box center [331, 924] width 406 height 229
